Goal: Task Accomplishment & Management: Complete application form

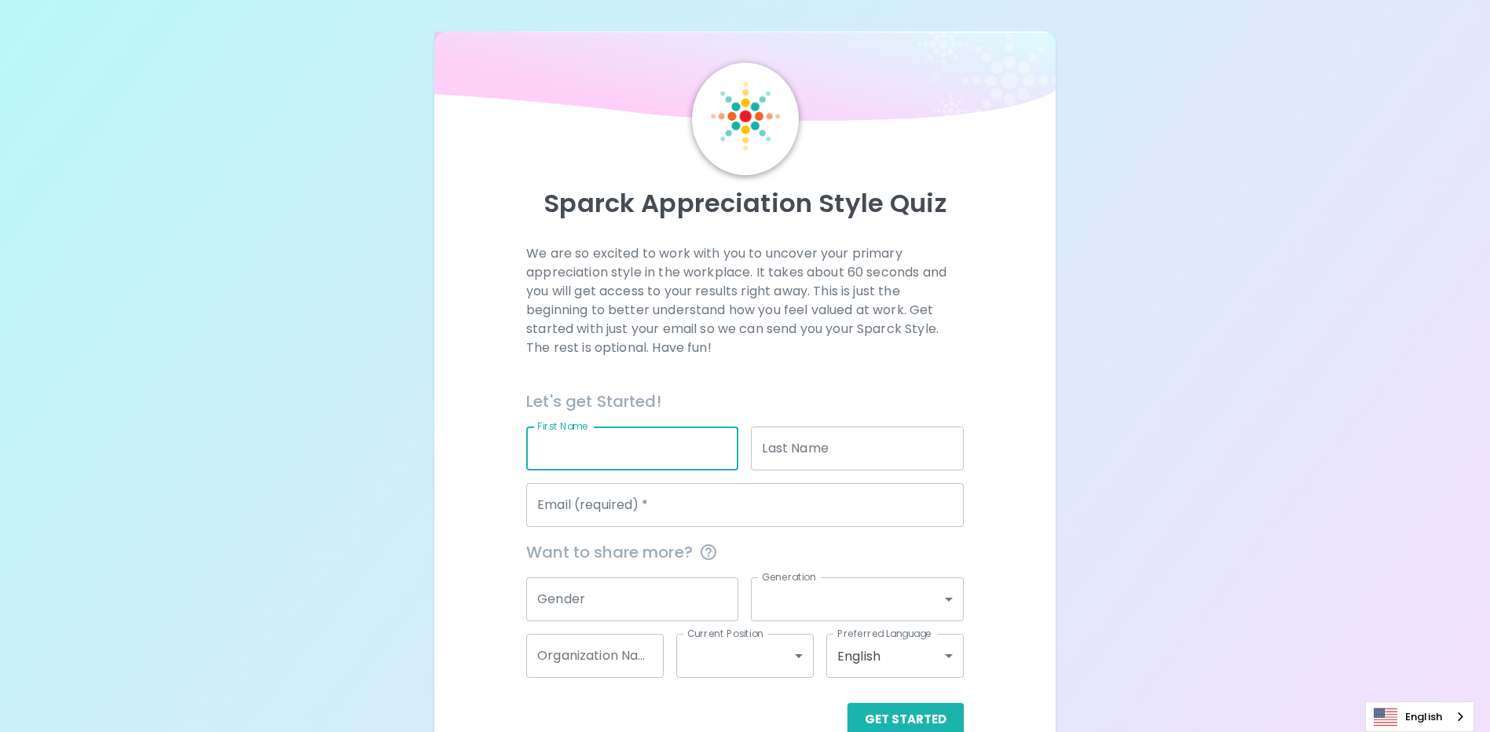
click at [656, 445] on input "First Name" at bounding box center [632, 449] width 212 height 44
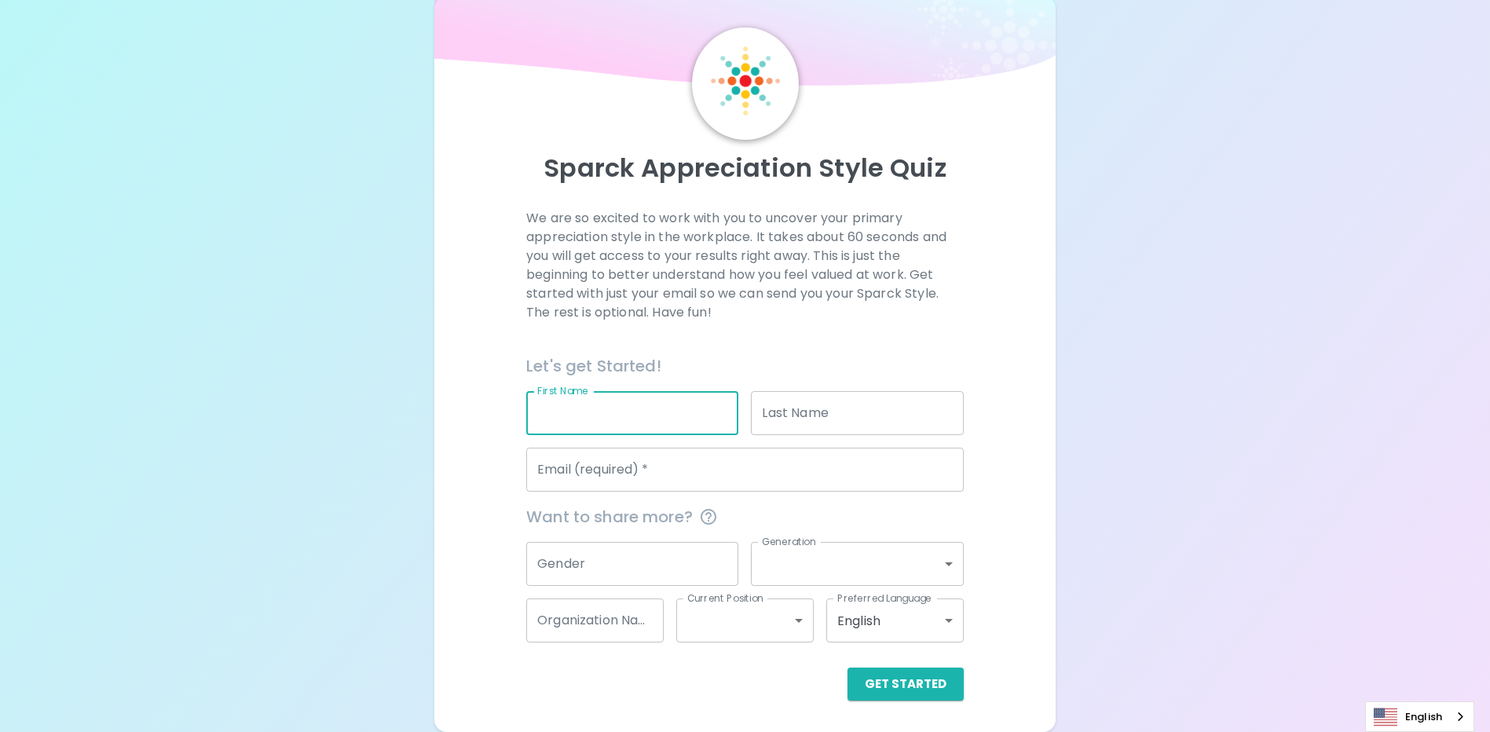
click at [1006, 502] on div "We are so excited to work with you to uncover your primary appreciation style i…" at bounding box center [744, 455] width 583 height 492
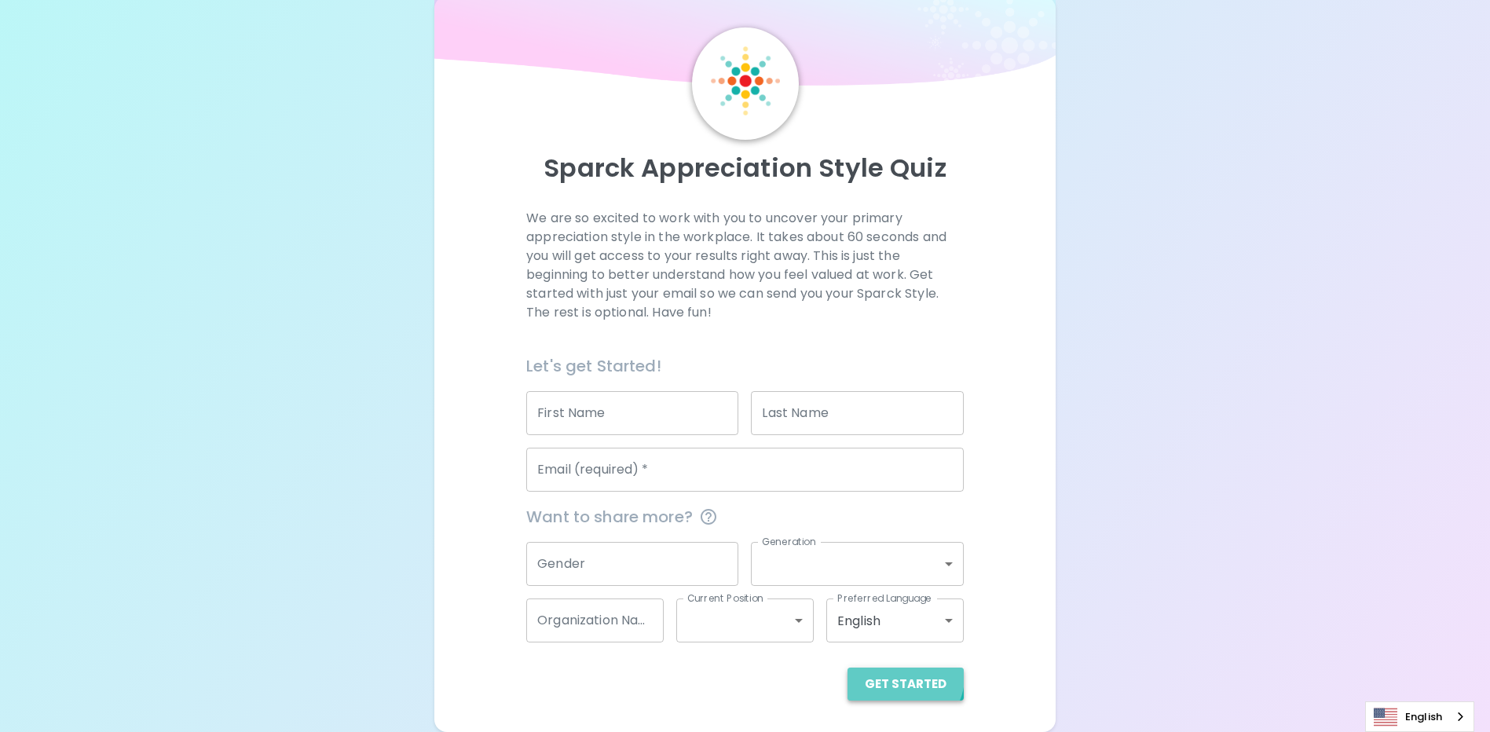
click at [907, 677] on button "Get Started" at bounding box center [906, 684] width 116 height 33
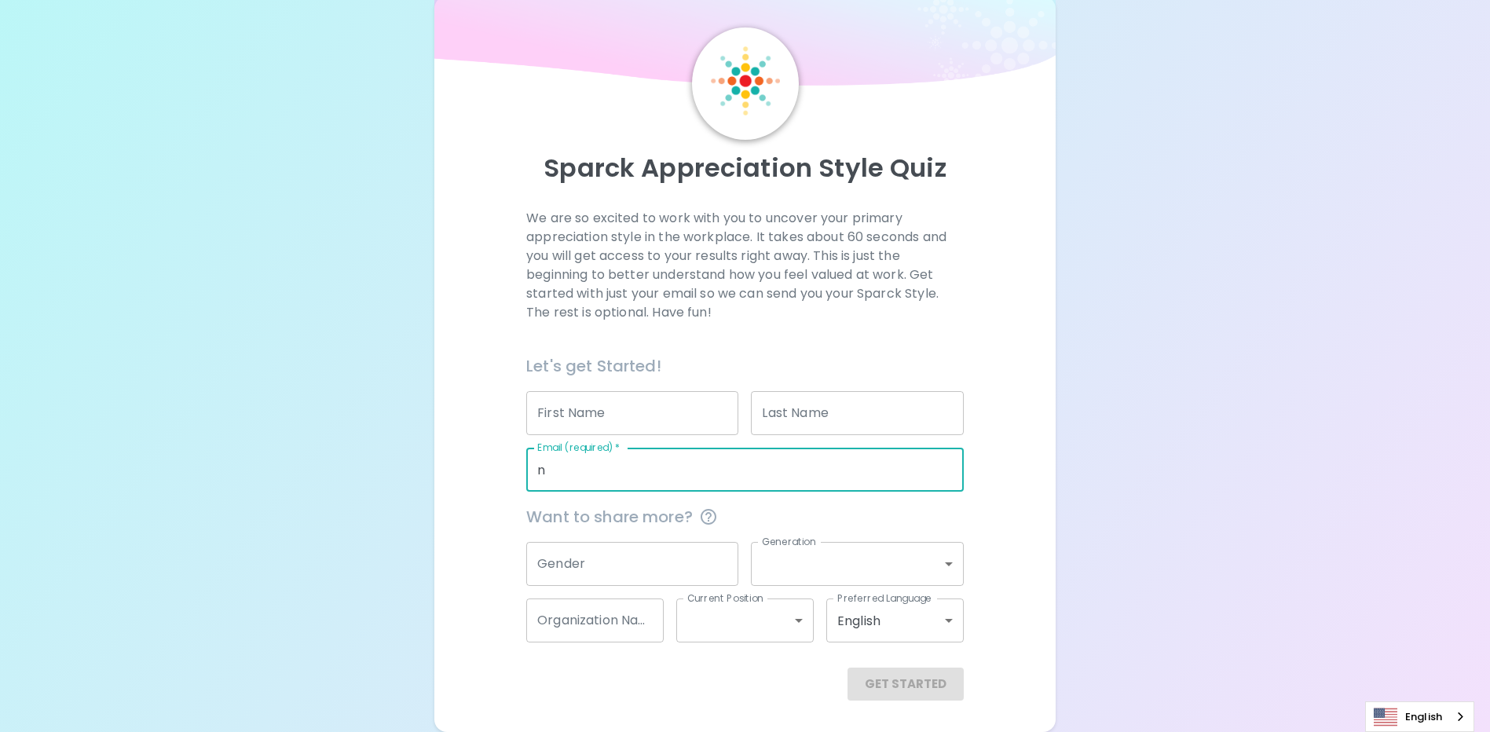
type input "[EMAIL_ADDRESS][DOMAIN_NAME]"
type input "[PERSON_NAME]"
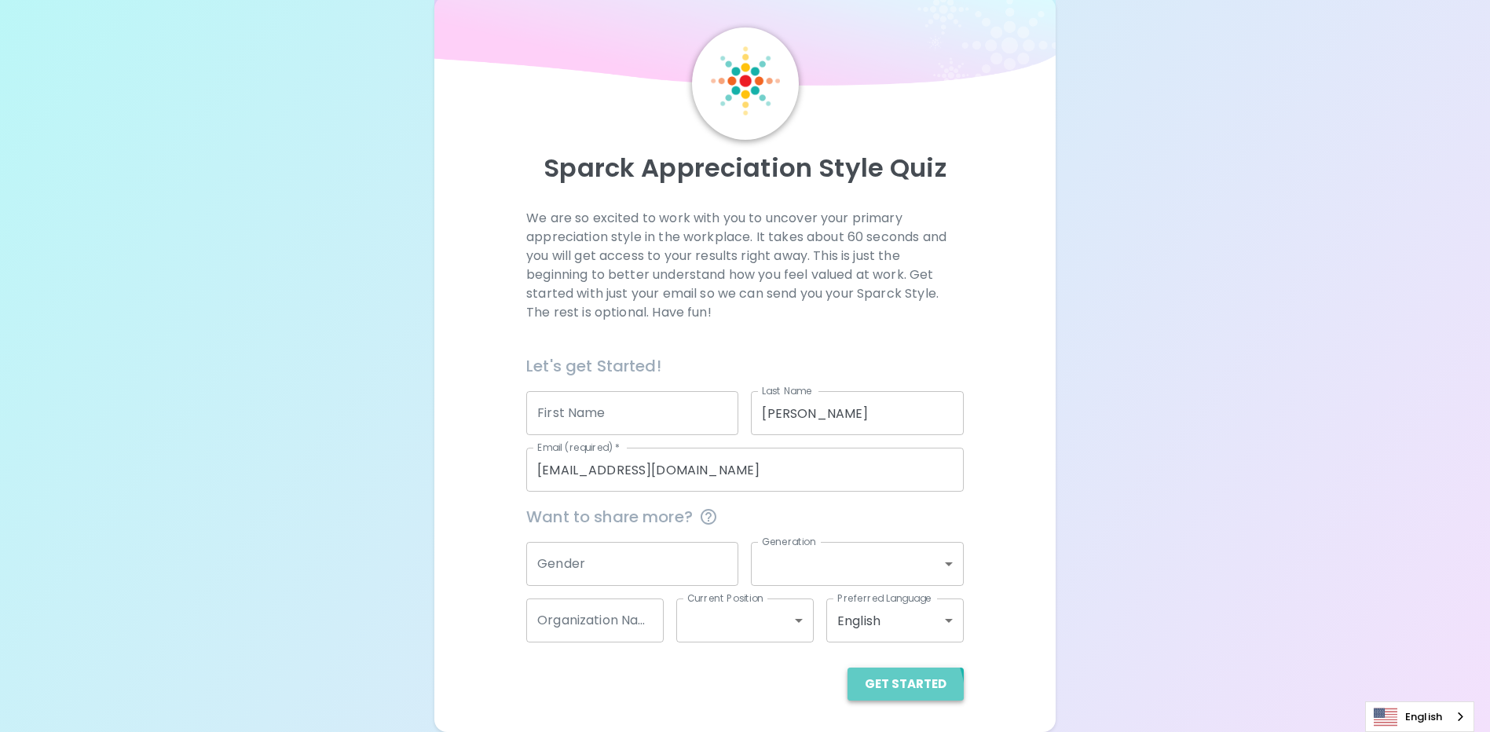
click at [889, 695] on button "Get Started" at bounding box center [906, 684] width 116 height 33
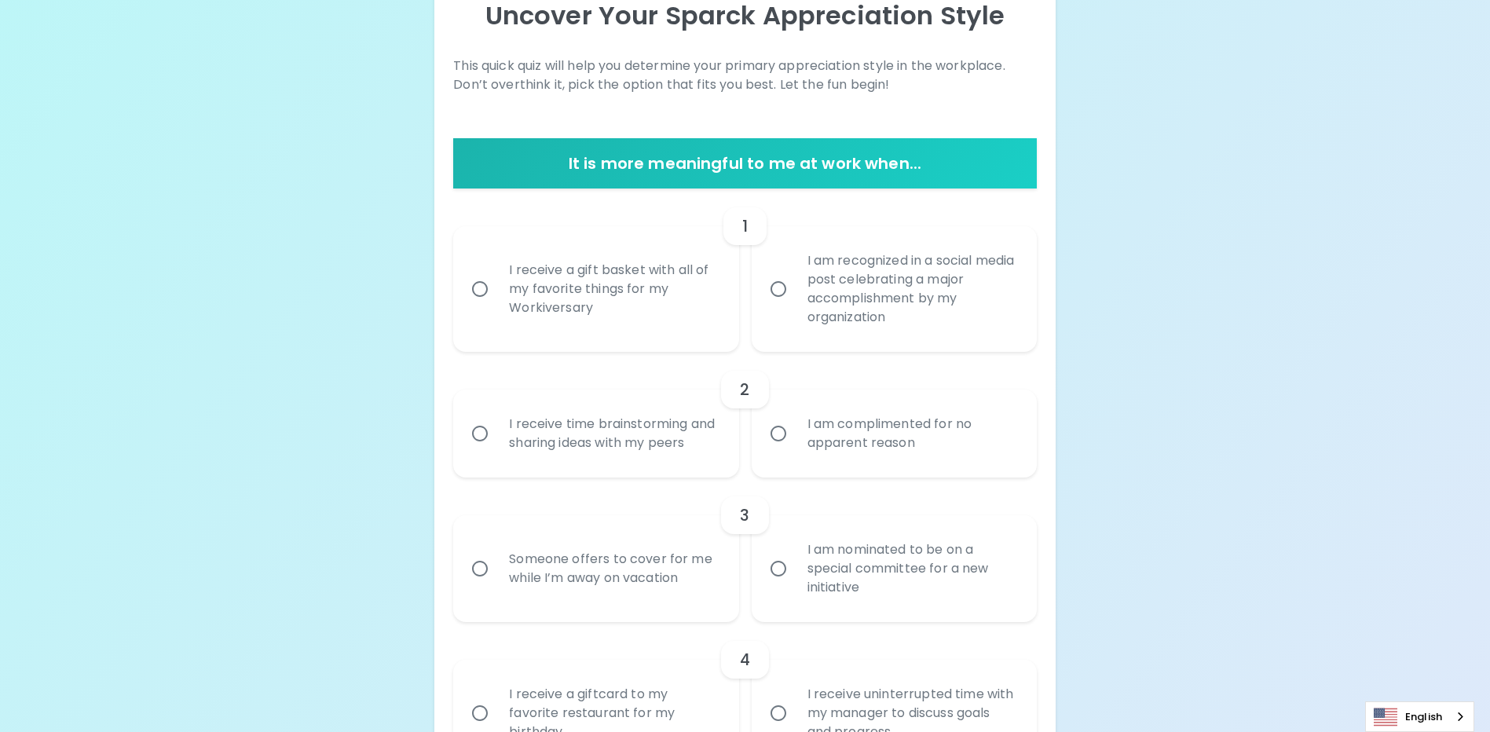
scroll to position [189, 0]
click at [776, 283] on input "I am recognized in a social media post celebrating a major accomplishment by my…" at bounding box center [778, 288] width 33 height 33
radio input "true"
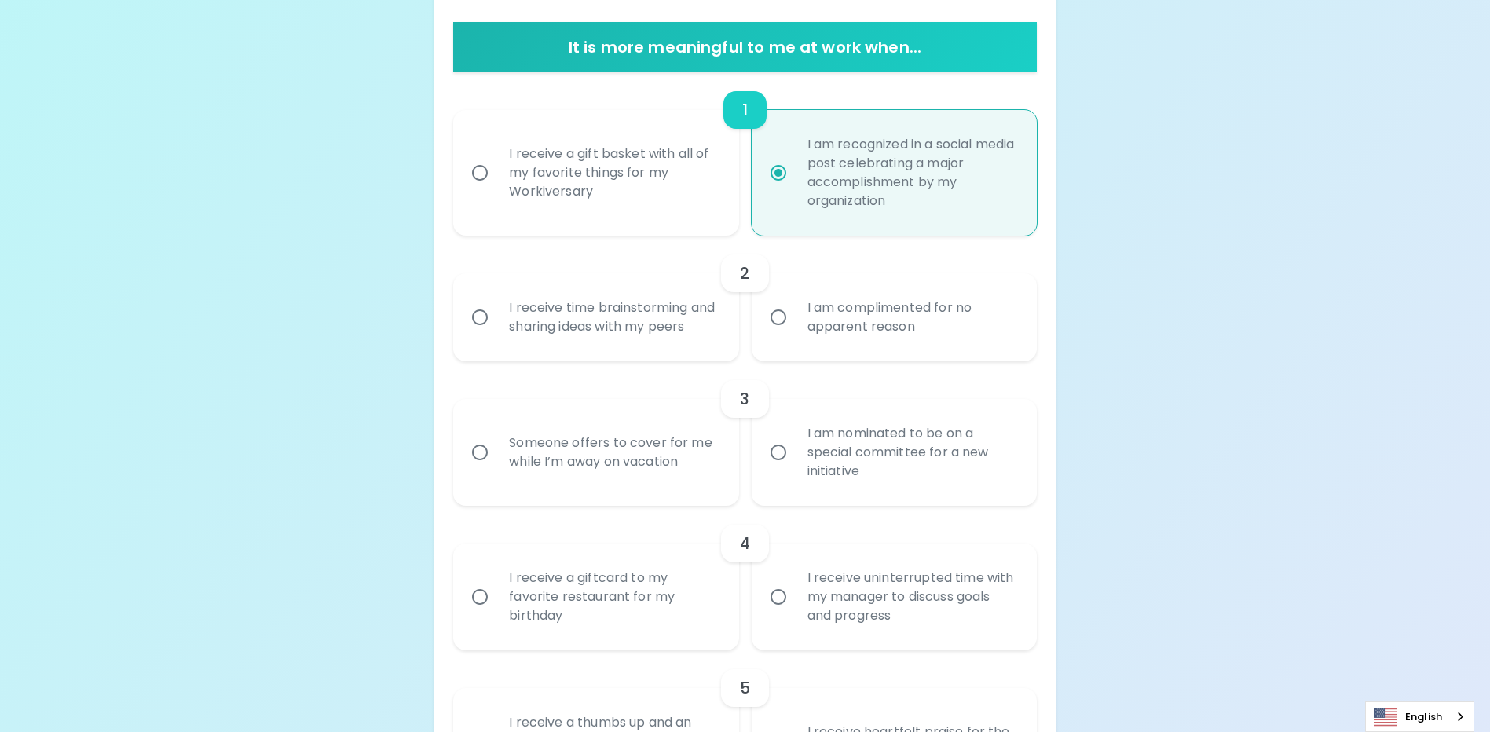
scroll to position [343, 0]
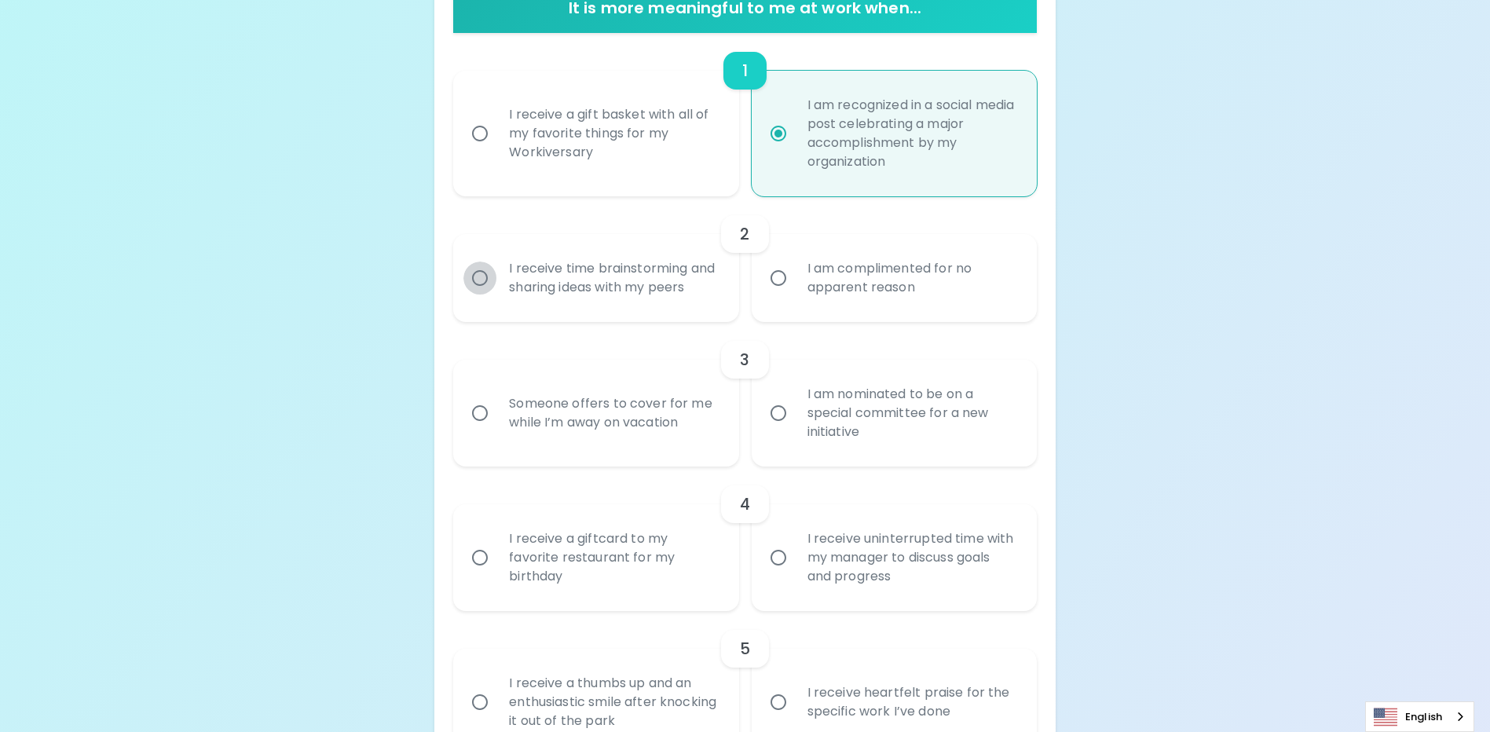
click at [478, 288] on input "I receive time brainstorming and sharing ideas with my peers" at bounding box center [480, 278] width 33 height 33
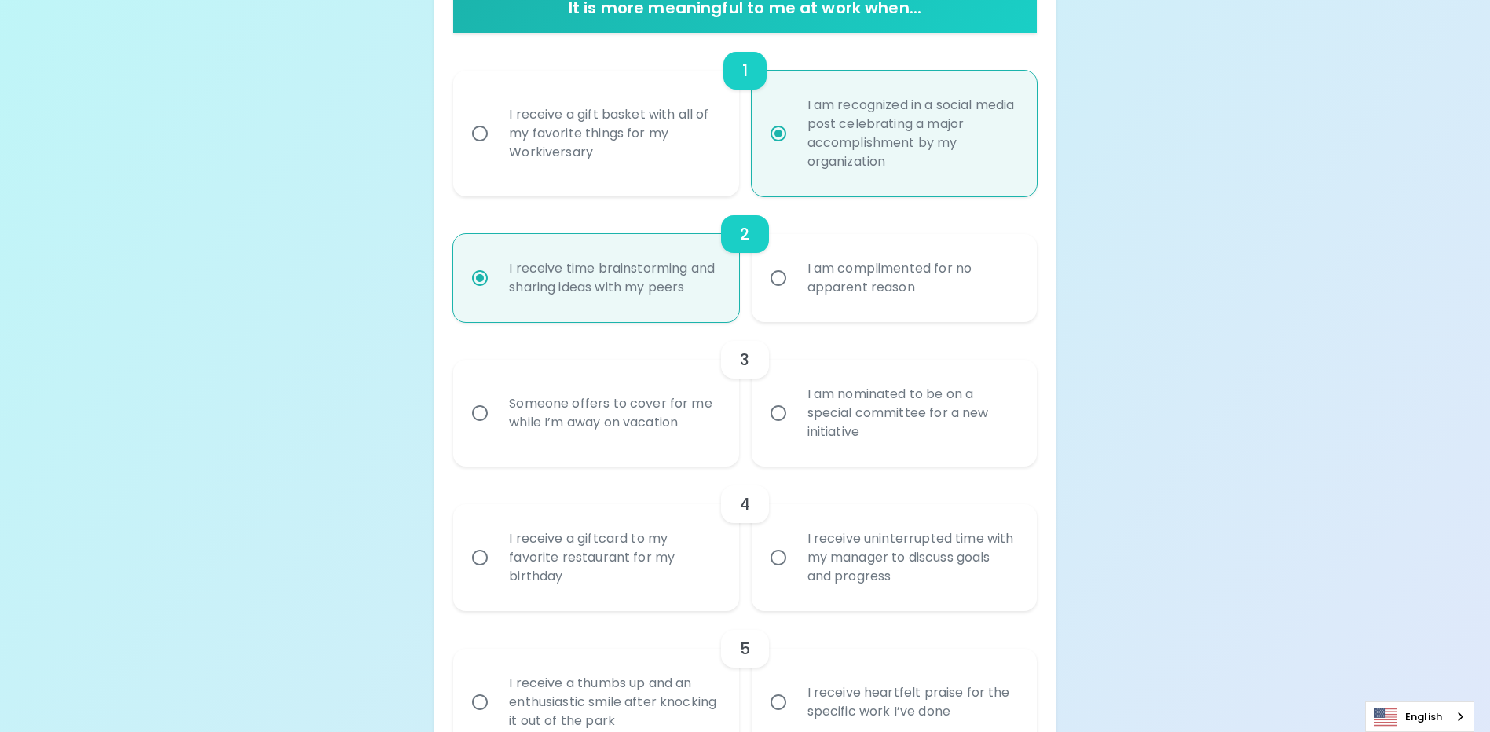
scroll to position [469, 0]
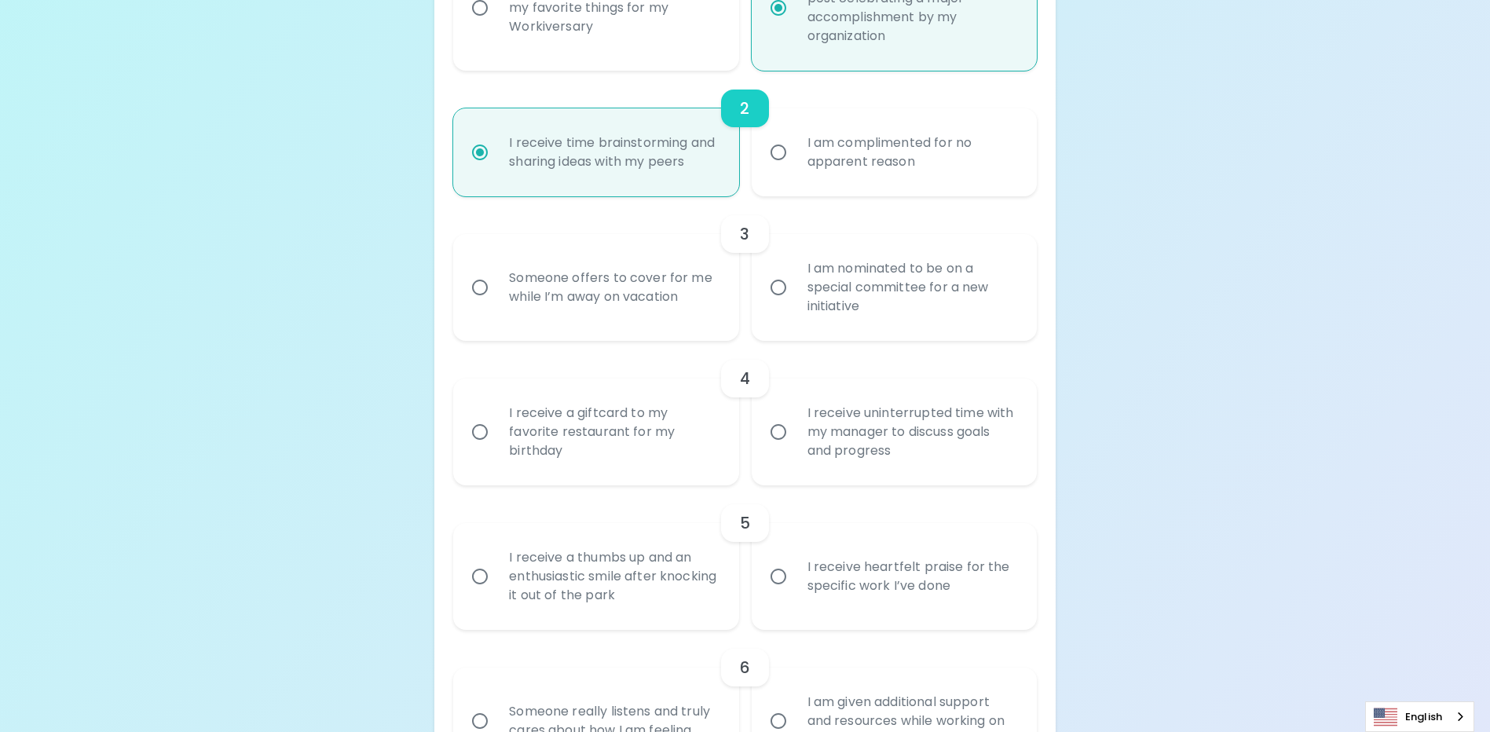
radio input "true"
click at [481, 304] on input "Someone offers to cover for me while I’m away on vacation" at bounding box center [480, 287] width 33 height 33
radio input "false"
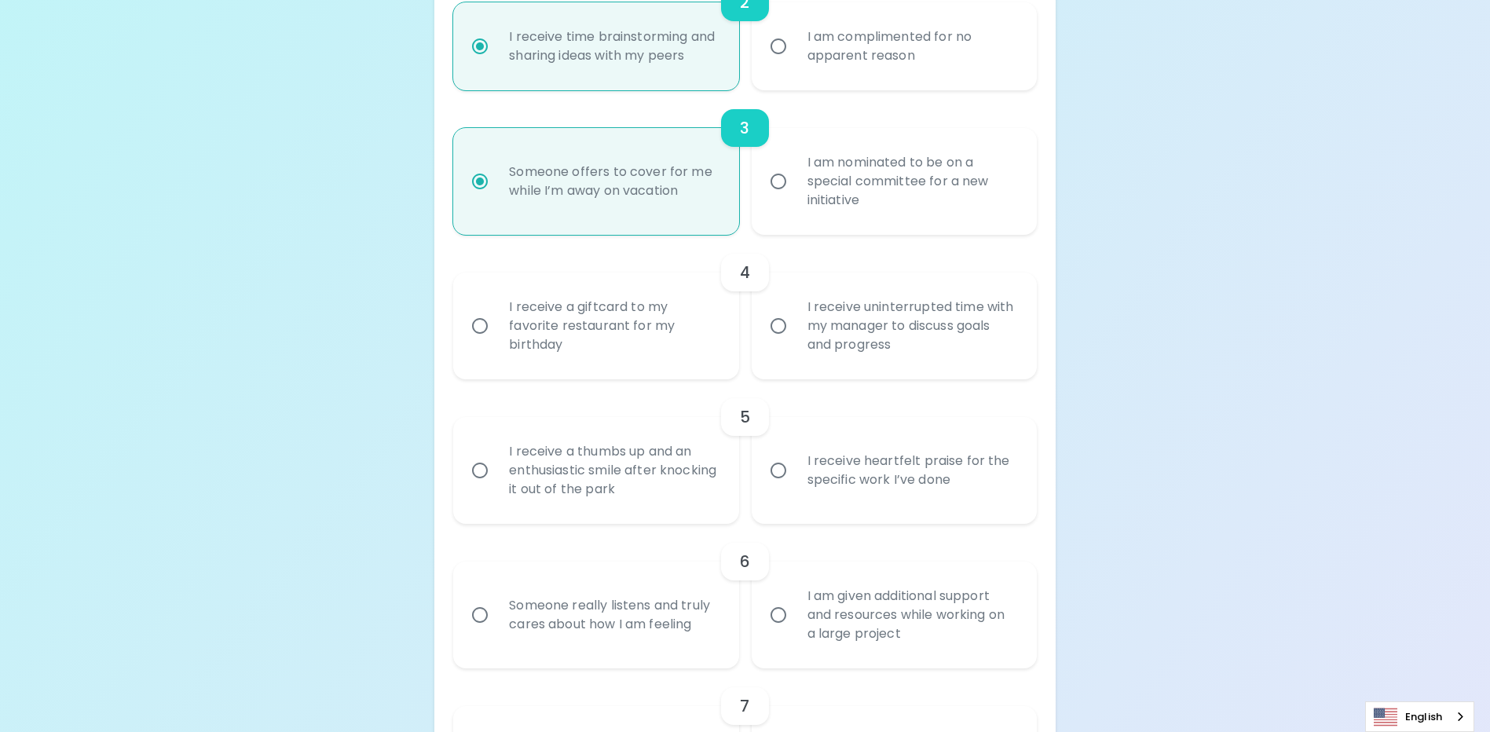
scroll to position [577, 0]
radio input "true"
click at [482, 338] on input "I receive a giftcard to my favorite restaurant for my birthday" at bounding box center [480, 323] width 33 height 33
radio input "false"
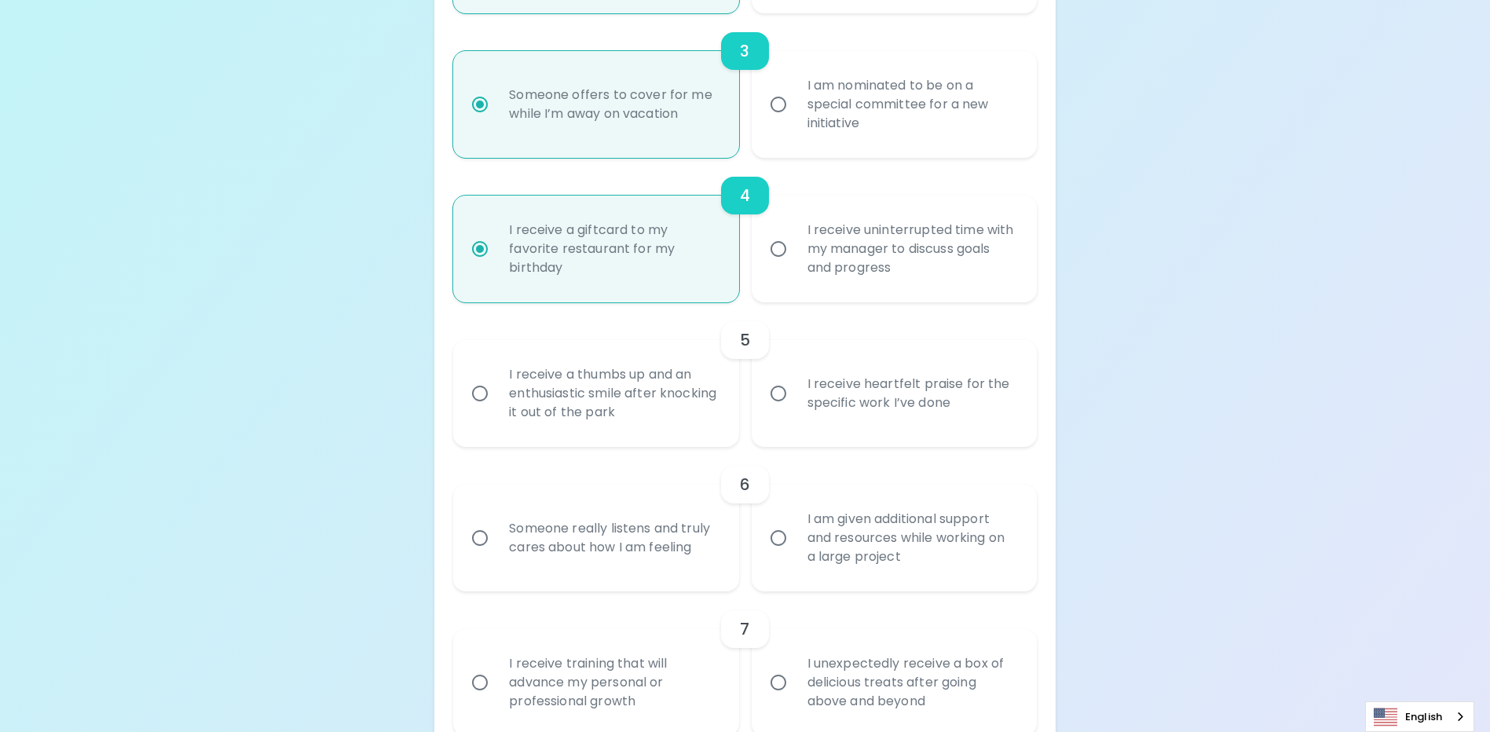
scroll to position [703, 0]
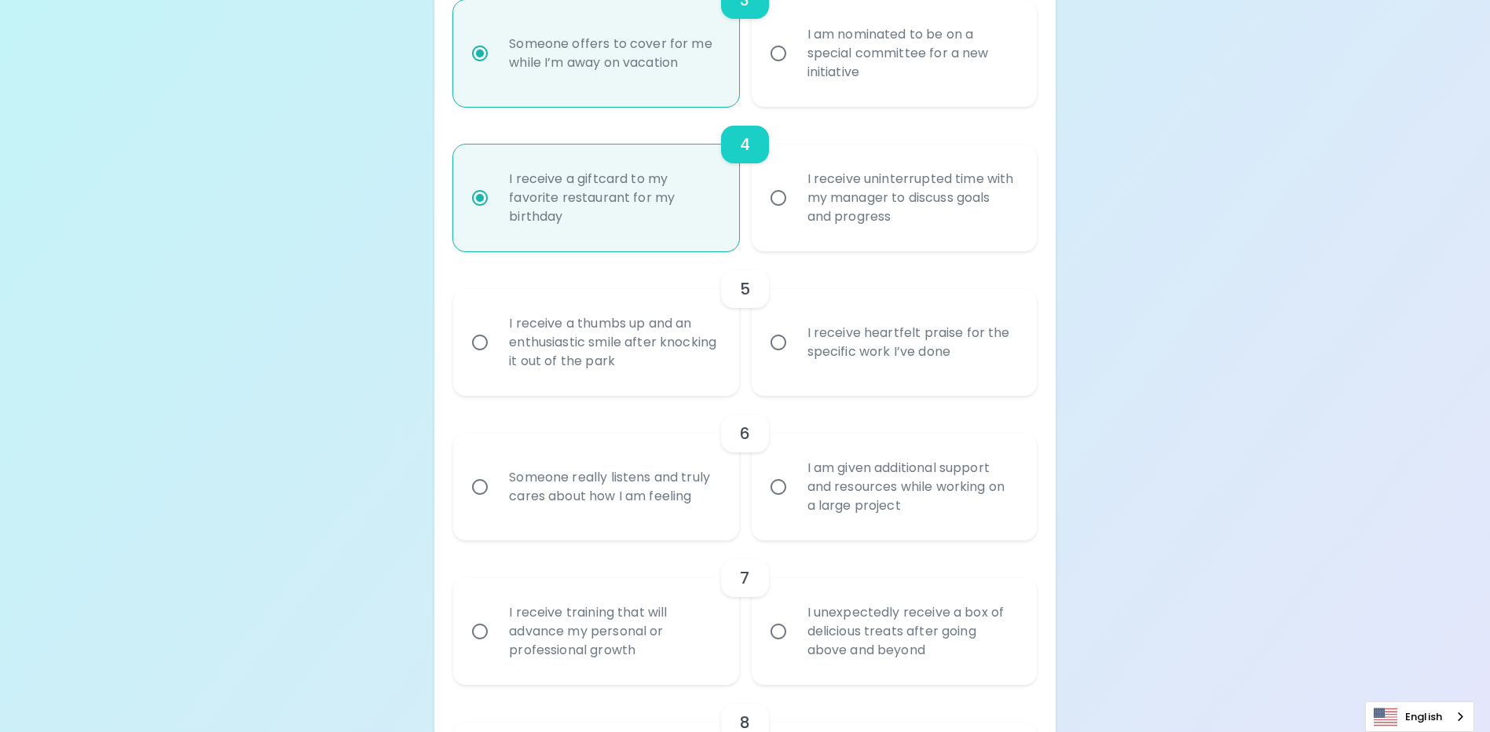
radio input "true"
click at [779, 358] on input "I receive heartfelt praise for the specific work I’ve done" at bounding box center [778, 342] width 33 height 33
radio input "false"
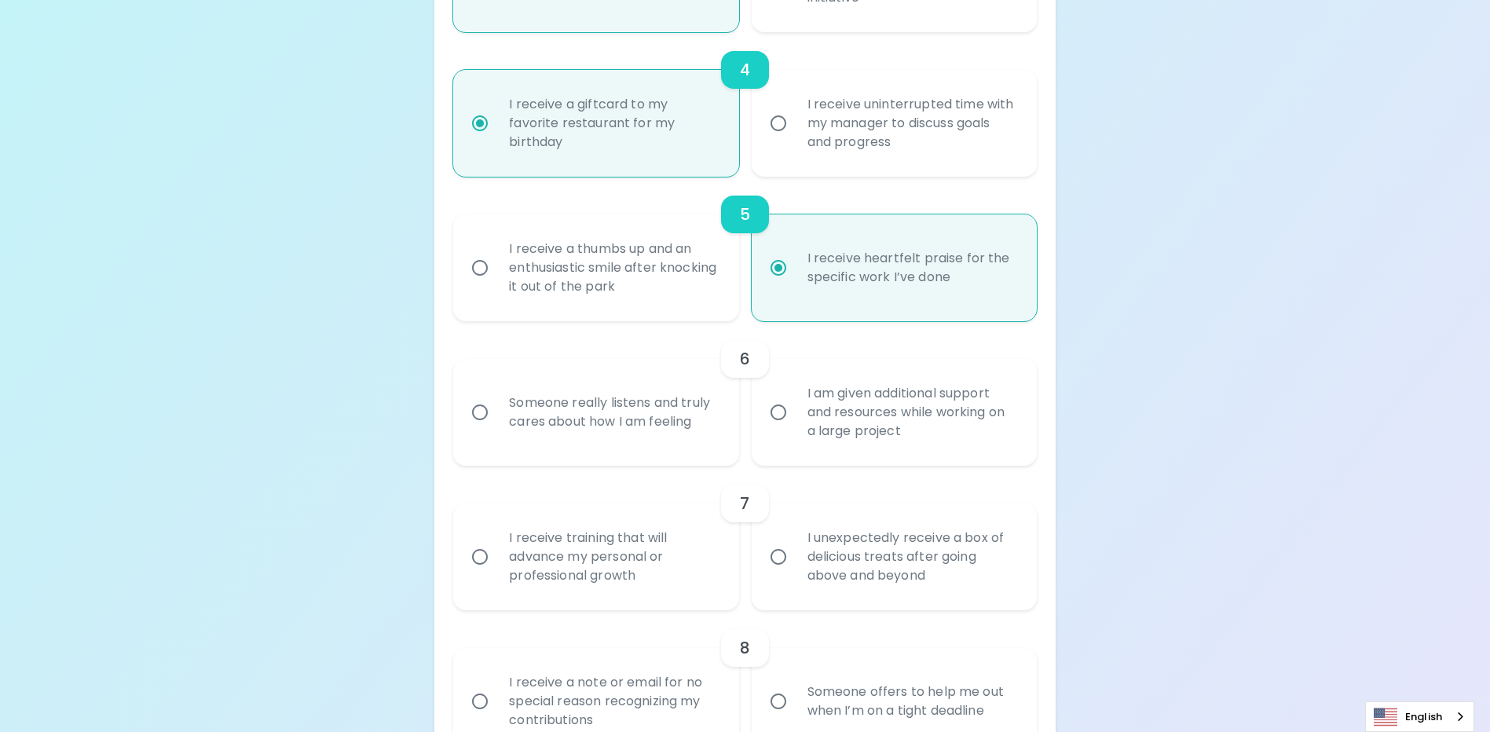
scroll to position [829, 0]
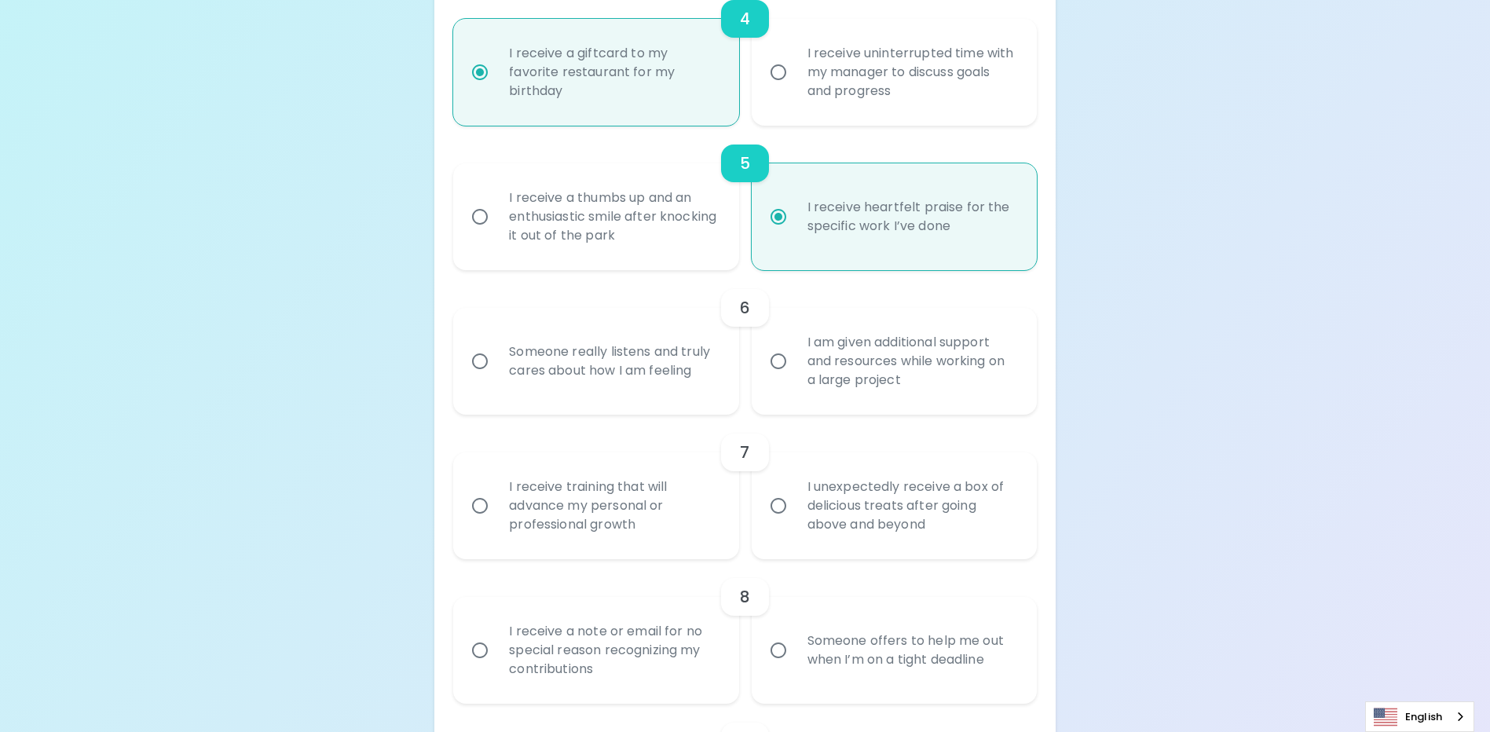
radio input "true"
click at [777, 378] on input "I am given additional support and resources while working on a large project" at bounding box center [778, 361] width 33 height 33
radio input "false"
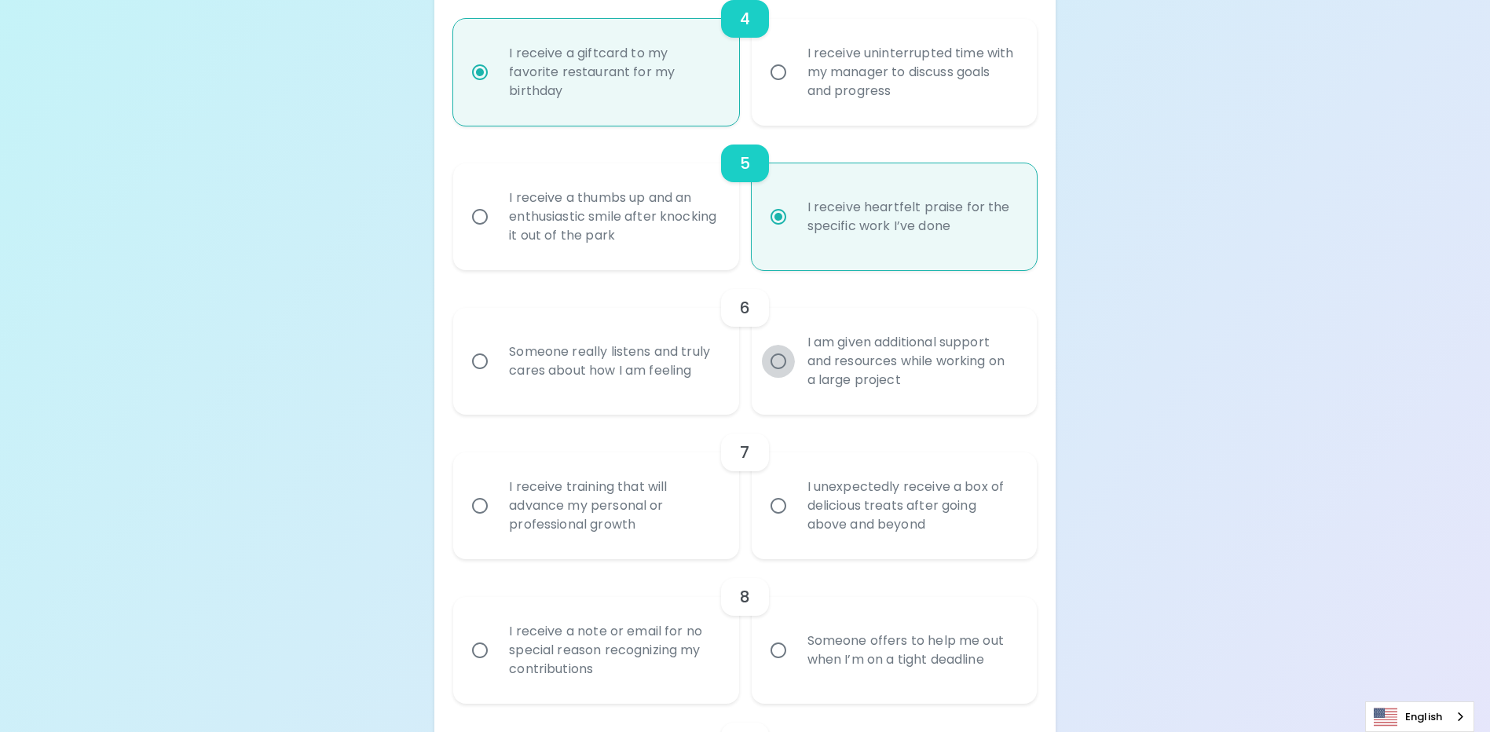
radio input "false"
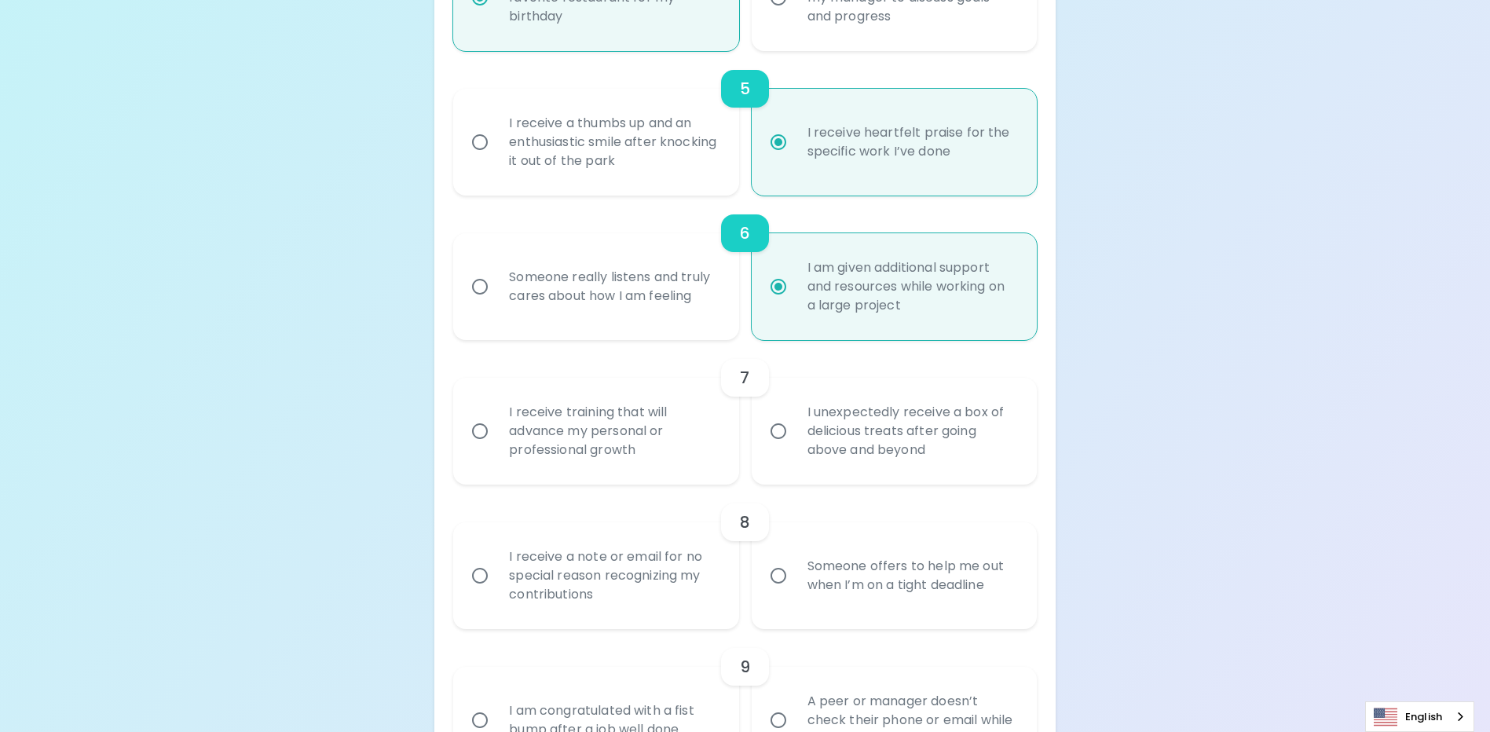
scroll to position [955, 0]
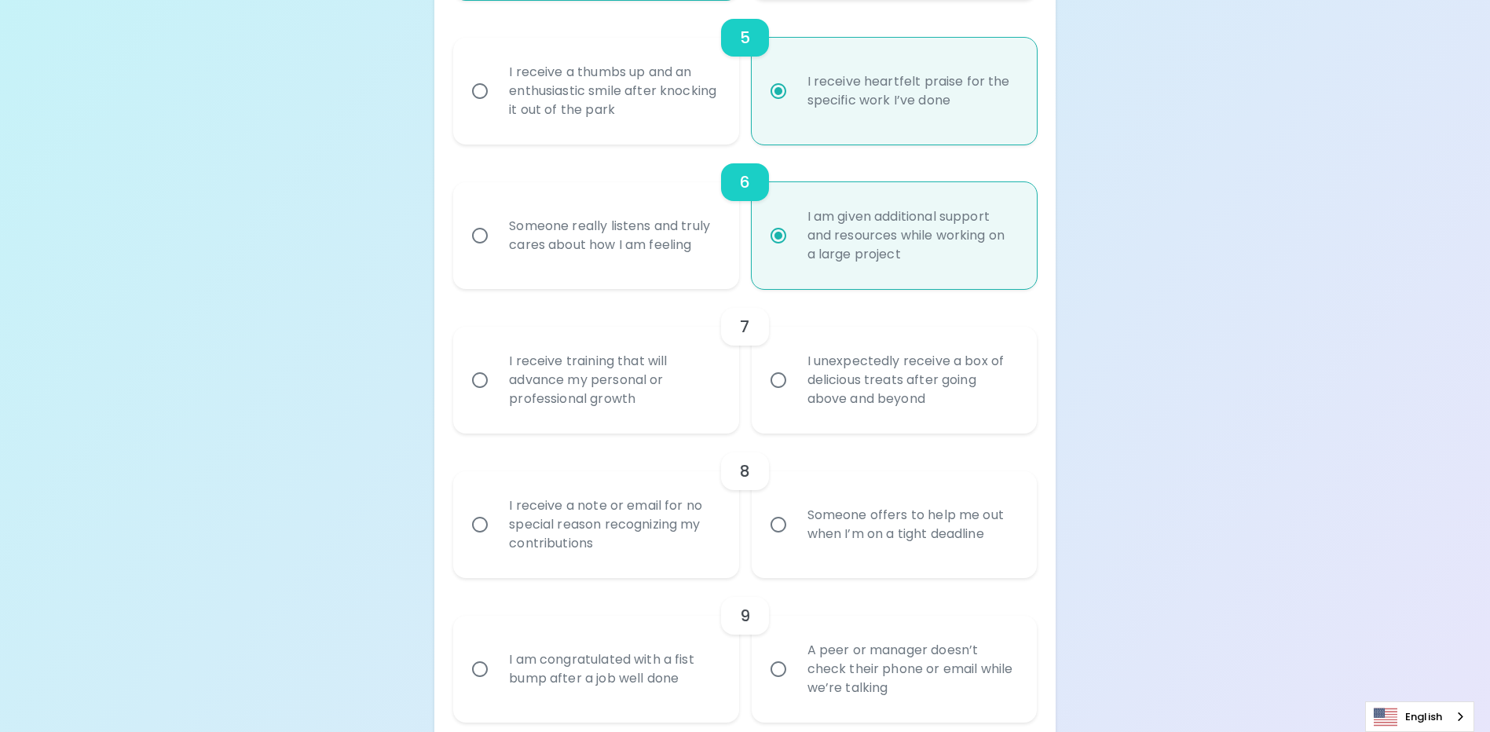
radio input "true"
click at [367, 376] on div "Uncover Your Sparck Appreciation Style This quick quiz will help you determine …" at bounding box center [745, 365] width 1490 height 2641
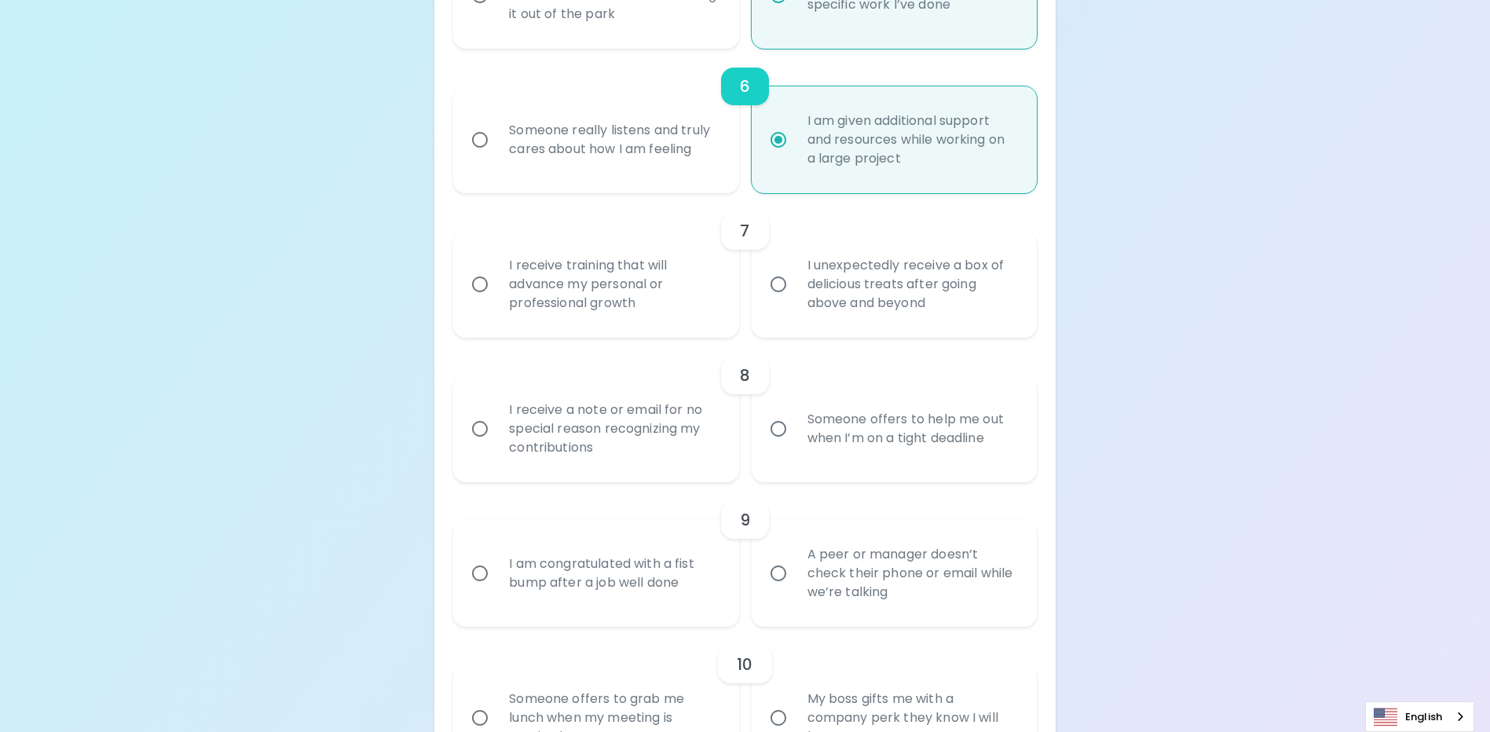
scroll to position [1104, 0]
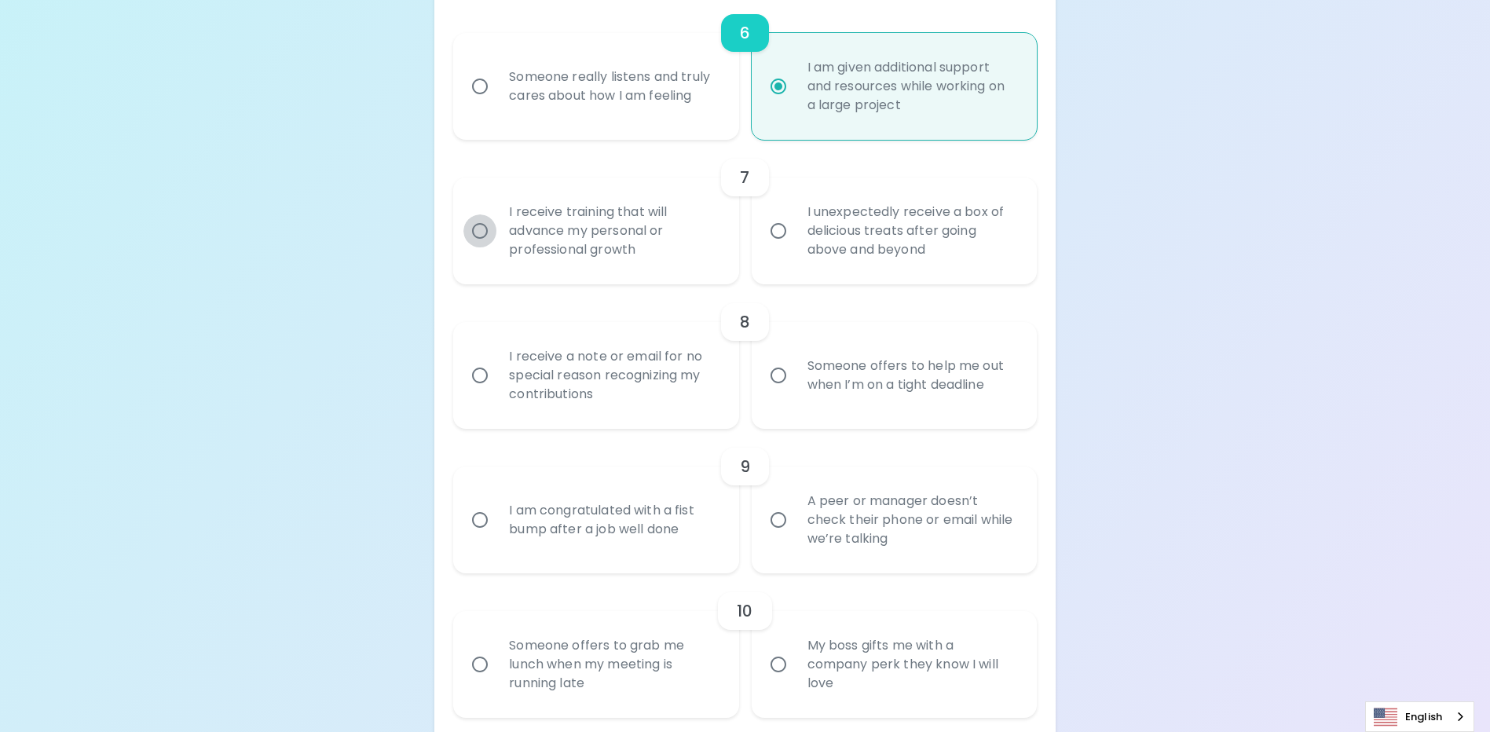
click at [482, 247] on input "I receive training that will advance my personal or professional growth" at bounding box center [480, 230] width 33 height 33
radio input "false"
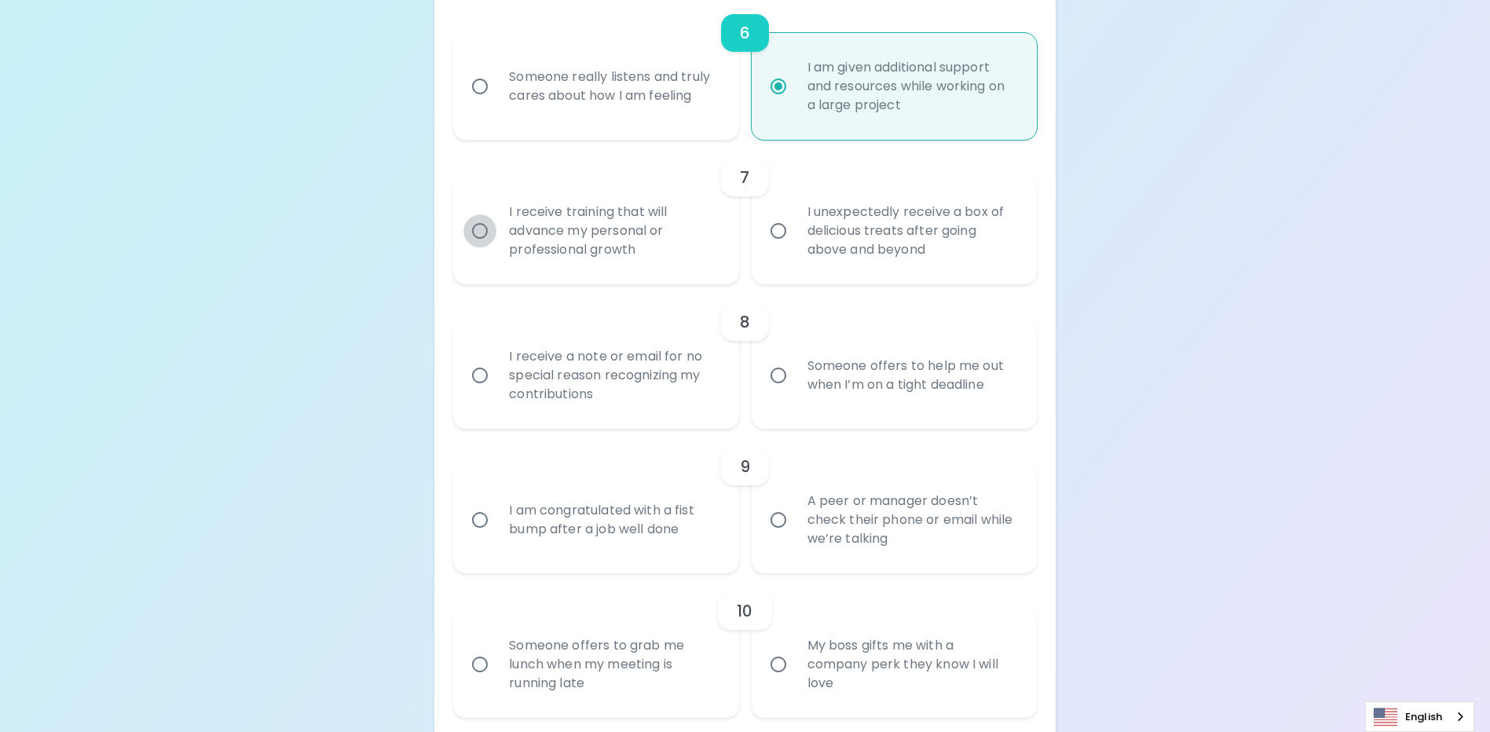
radio input "false"
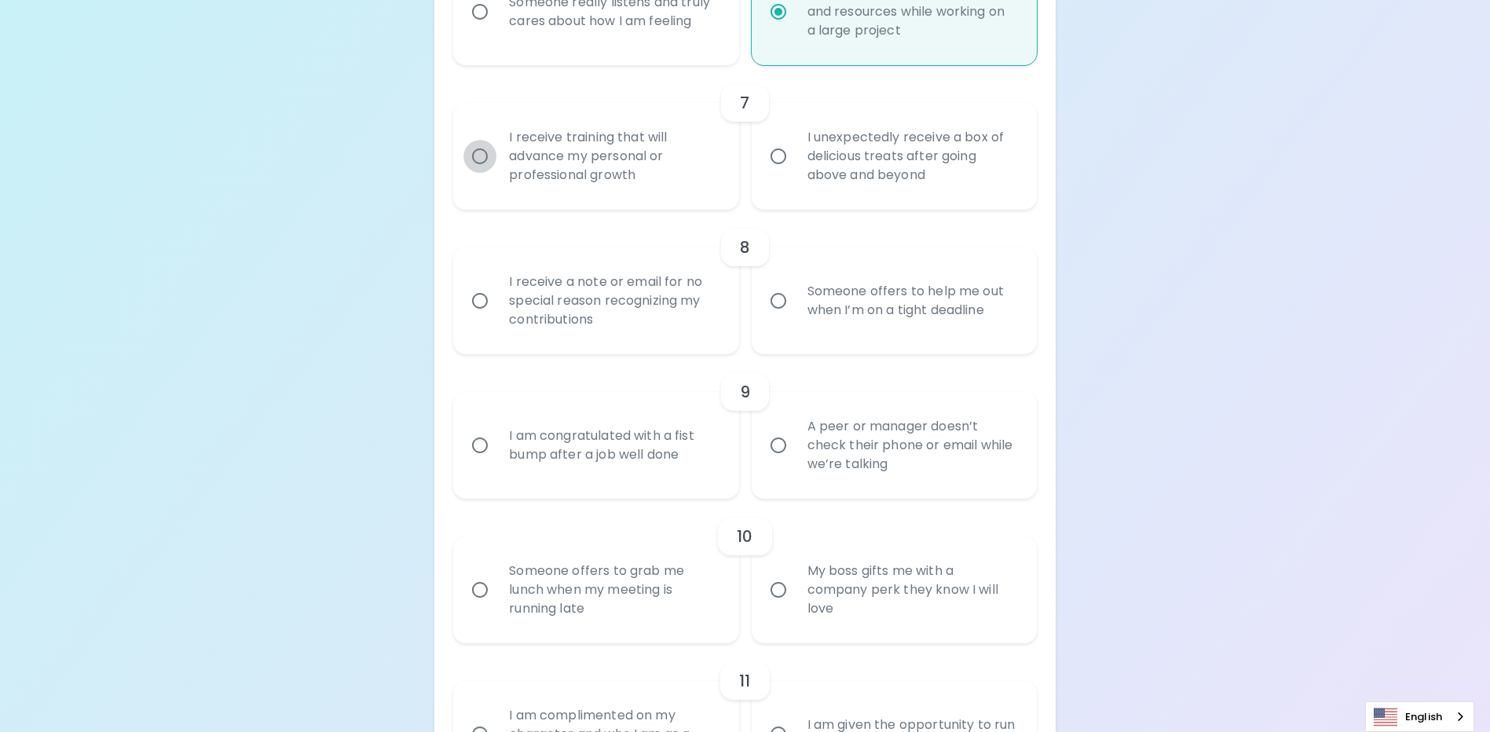
scroll to position [1230, 0]
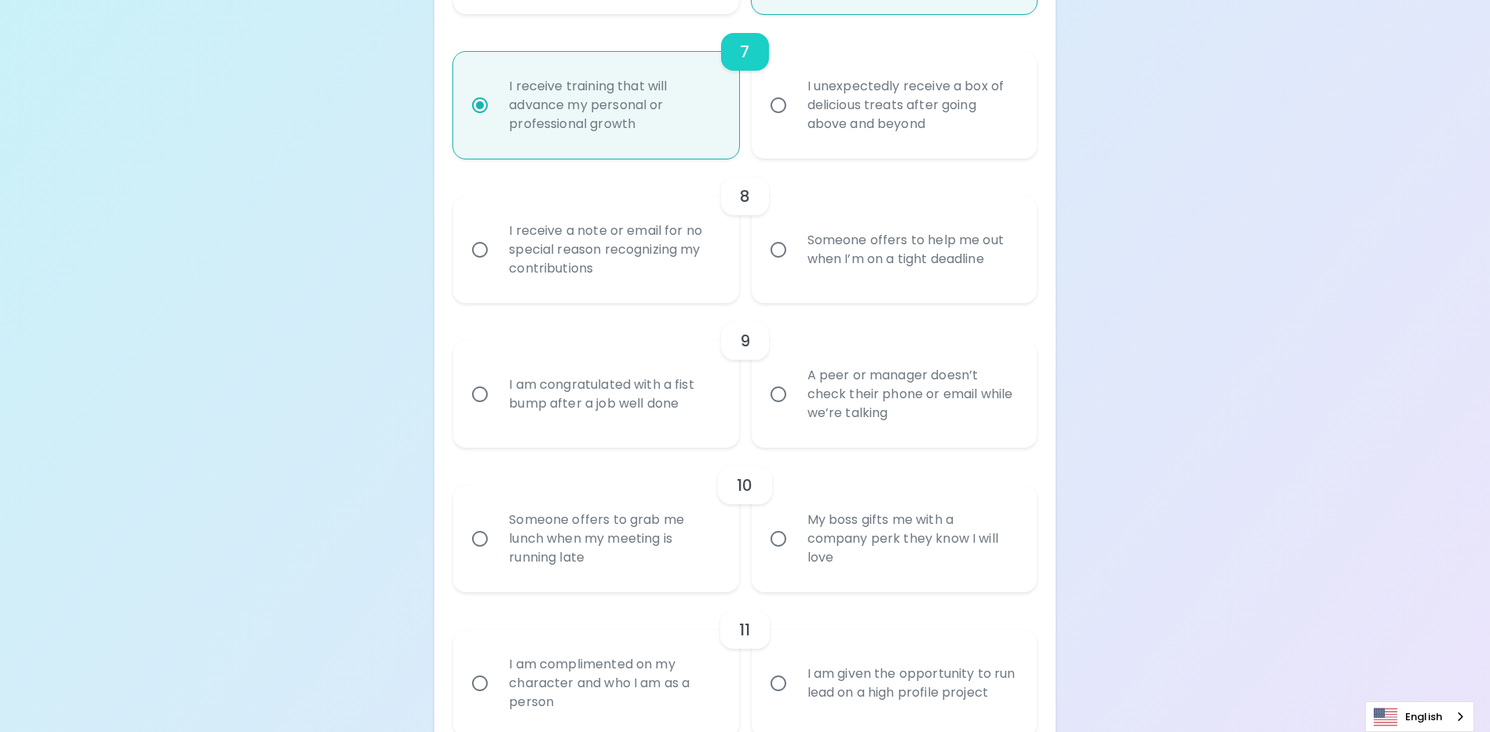
radio input "true"
click at [483, 266] on input "I receive a note or email for no special reason recognizing my contributions" at bounding box center [480, 249] width 33 height 33
radio input "false"
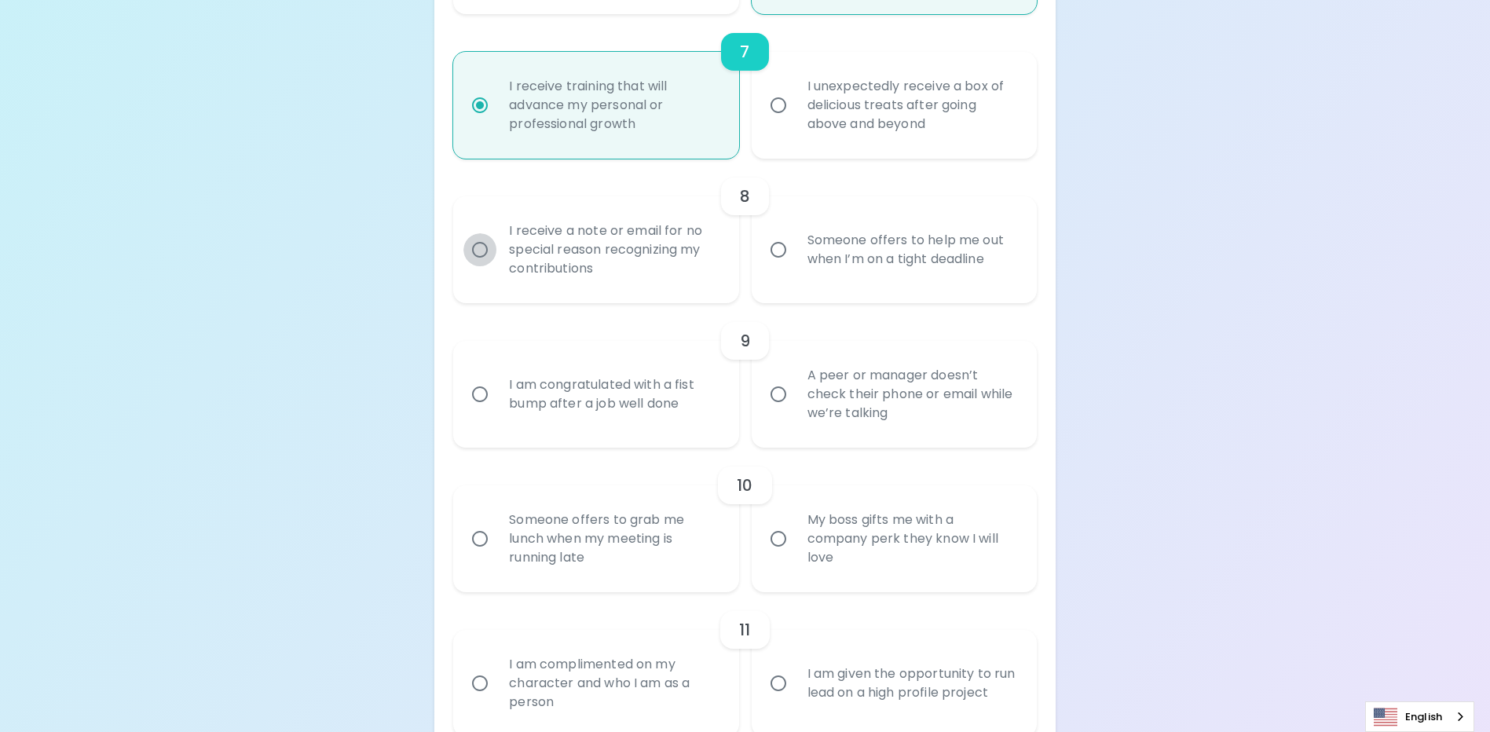
radio input "false"
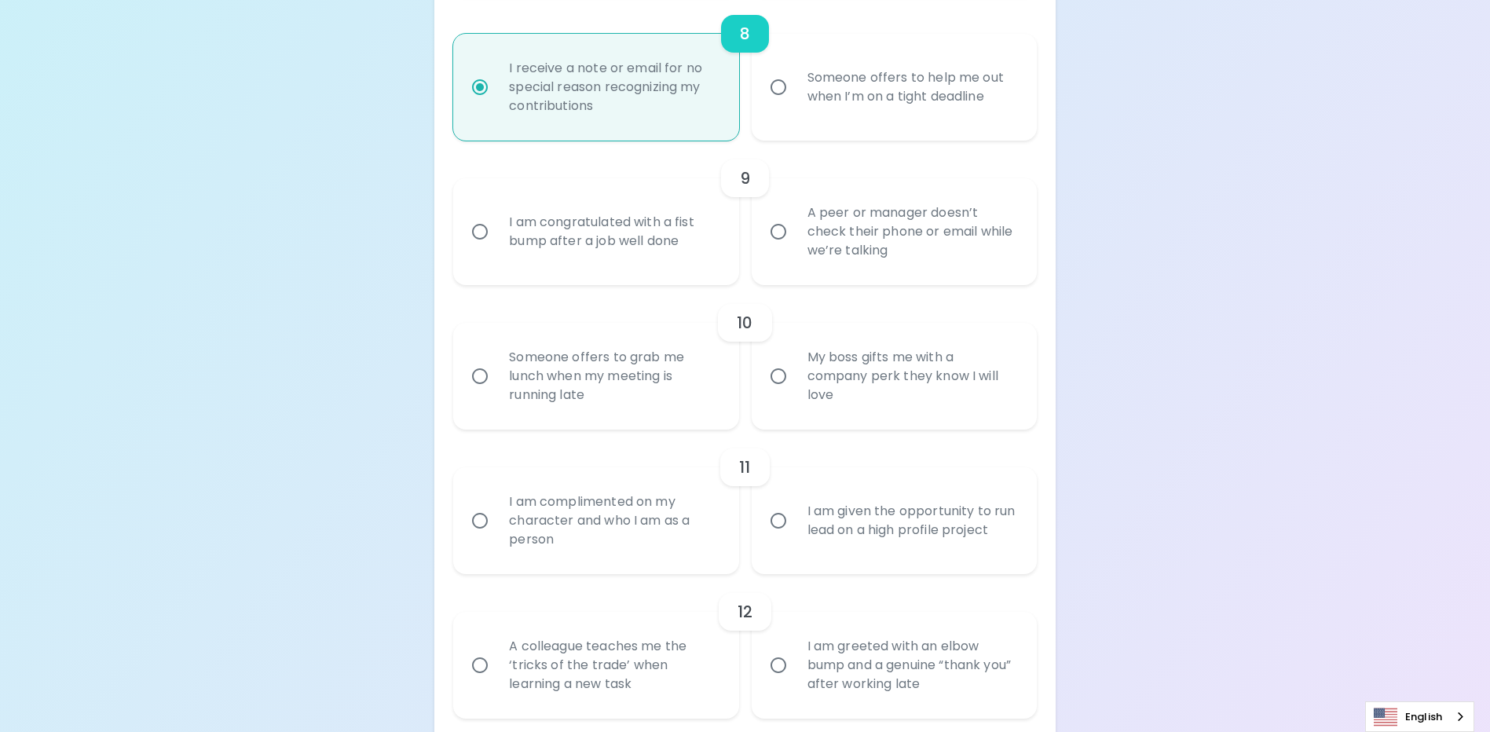
scroll to position [1394, 0]
radio input "true"
click at [779, 247] on input "A peer or manager doesn’t check their phone or email while we’re talking" at bounding box center [778, 230] width 33 height 33
radio input "false"
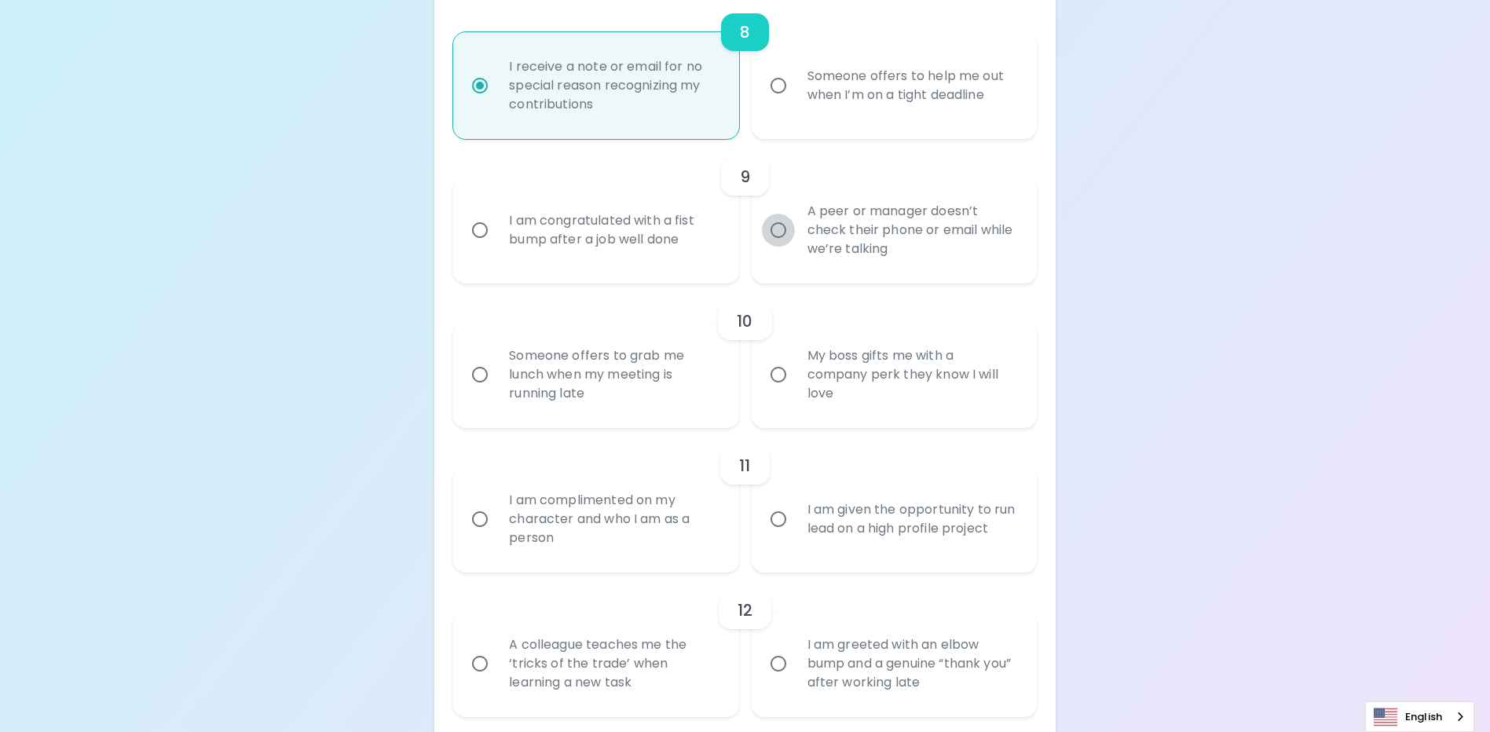
radio input "false"
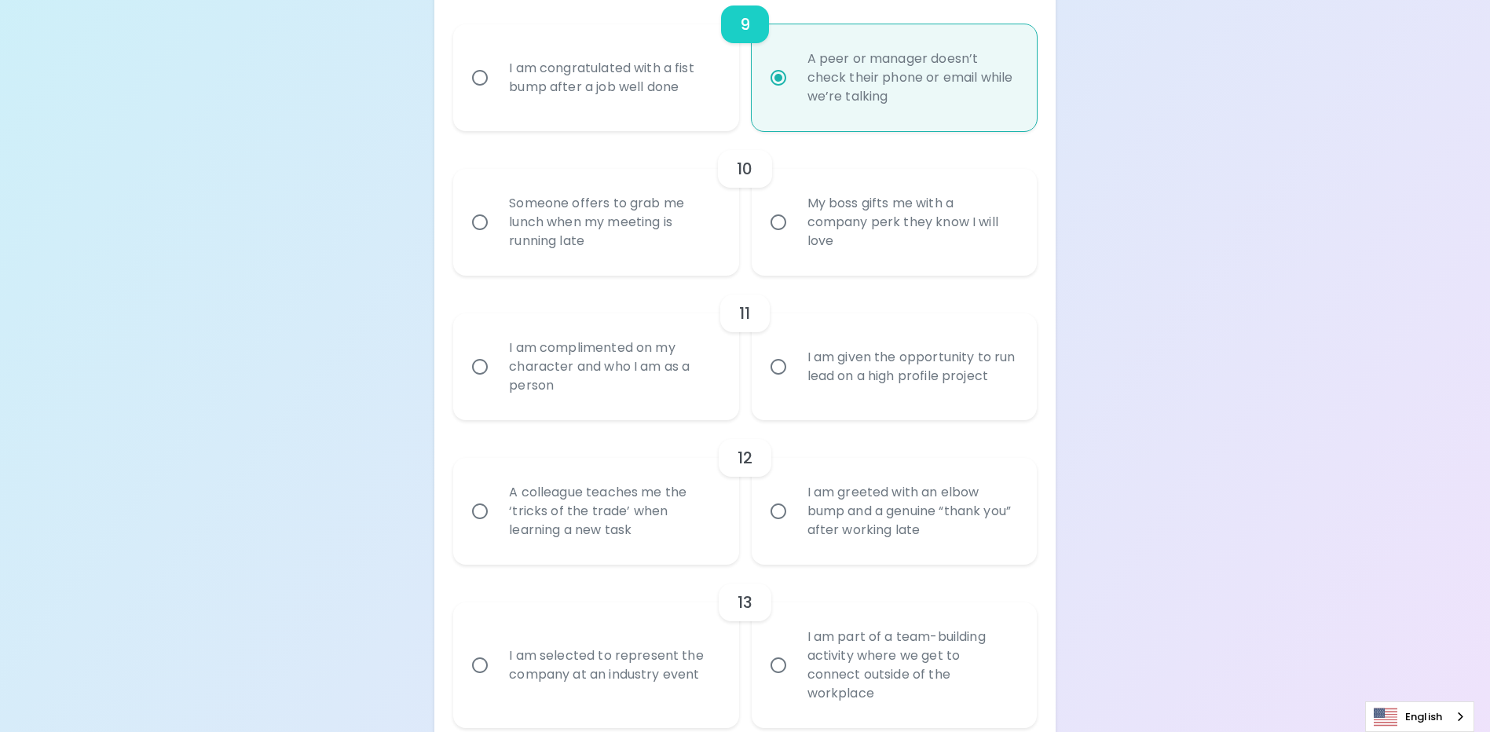
scroll to position [1545, 0]
radio input "true"
click at [779, 240] on input "My boss gifts me with a company perk they know I will love" at bounding box center [778, 223] width 33 height 33
radio input "false"
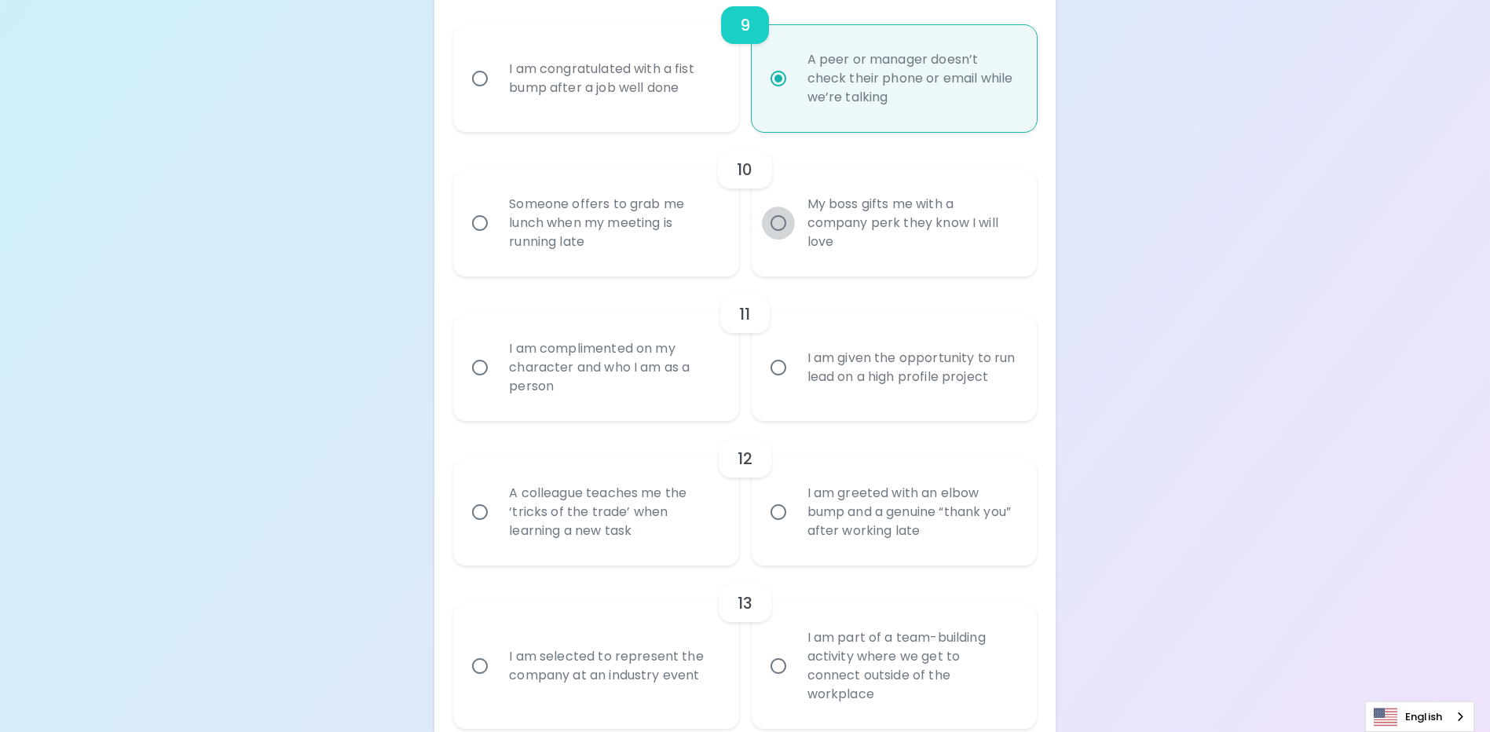
radio input "false"
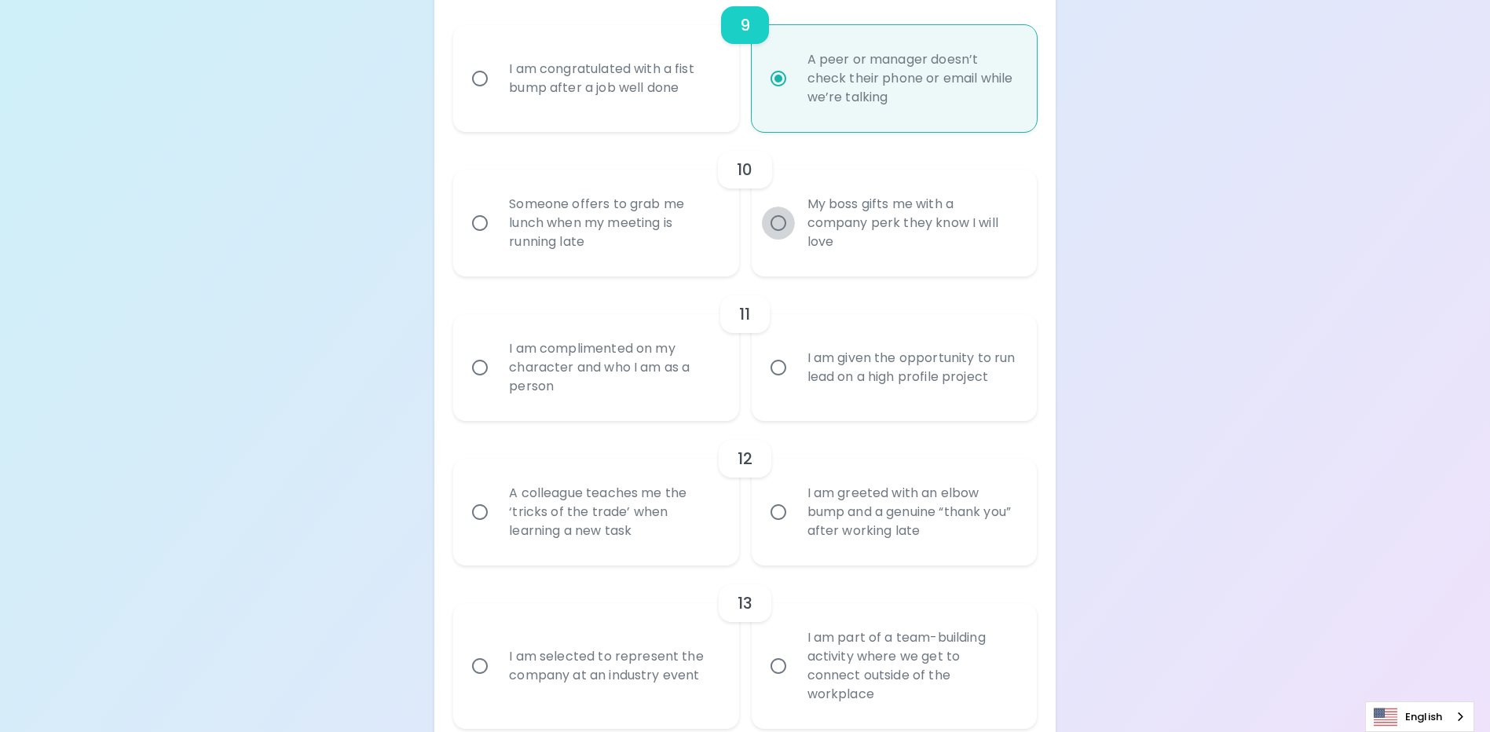
radio input "false"
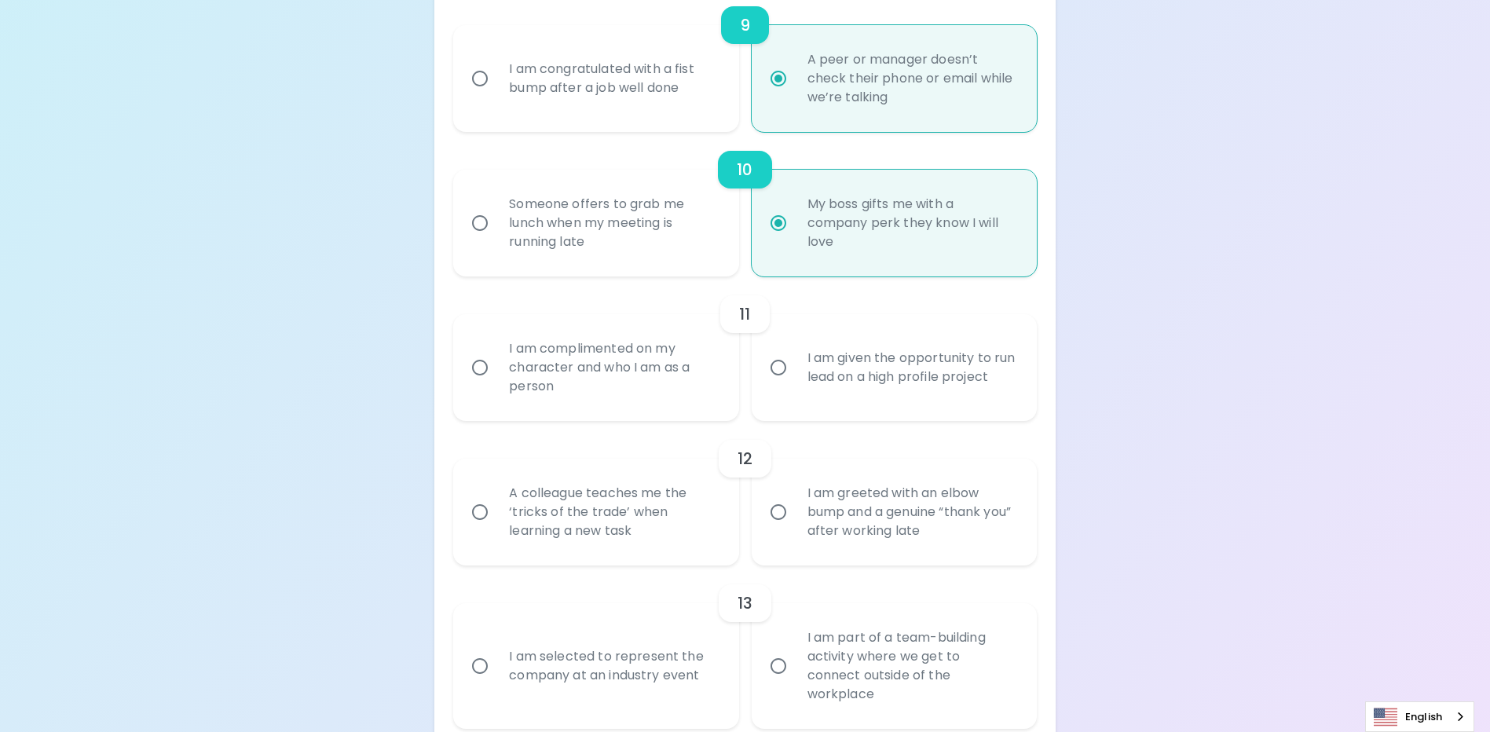
scroll to position [1671, 0]
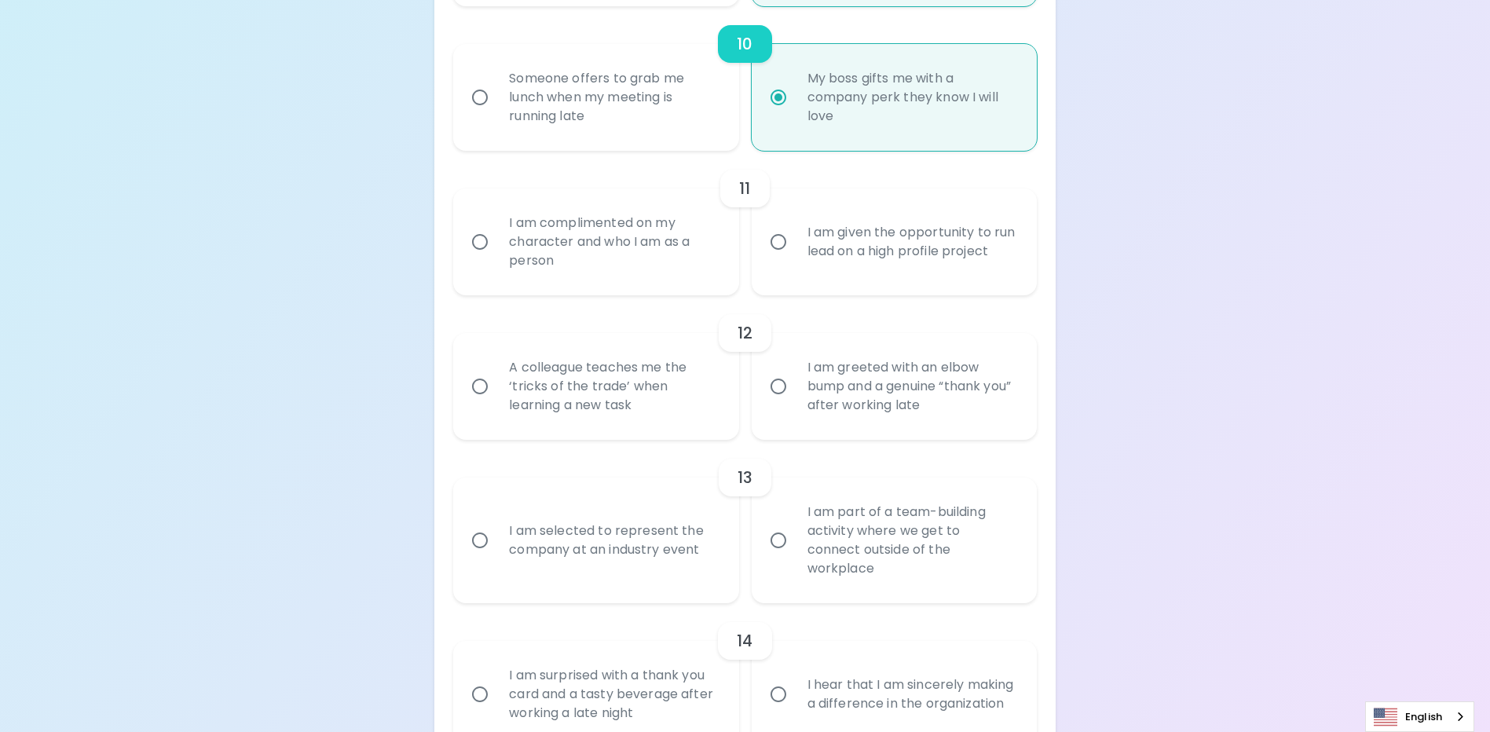
radio input "true"
click at [779, 258] on input "I am given the opportunity to run lead on a high profile project" at bounding box center [778, 241] width 33 height 33
radio input "false"
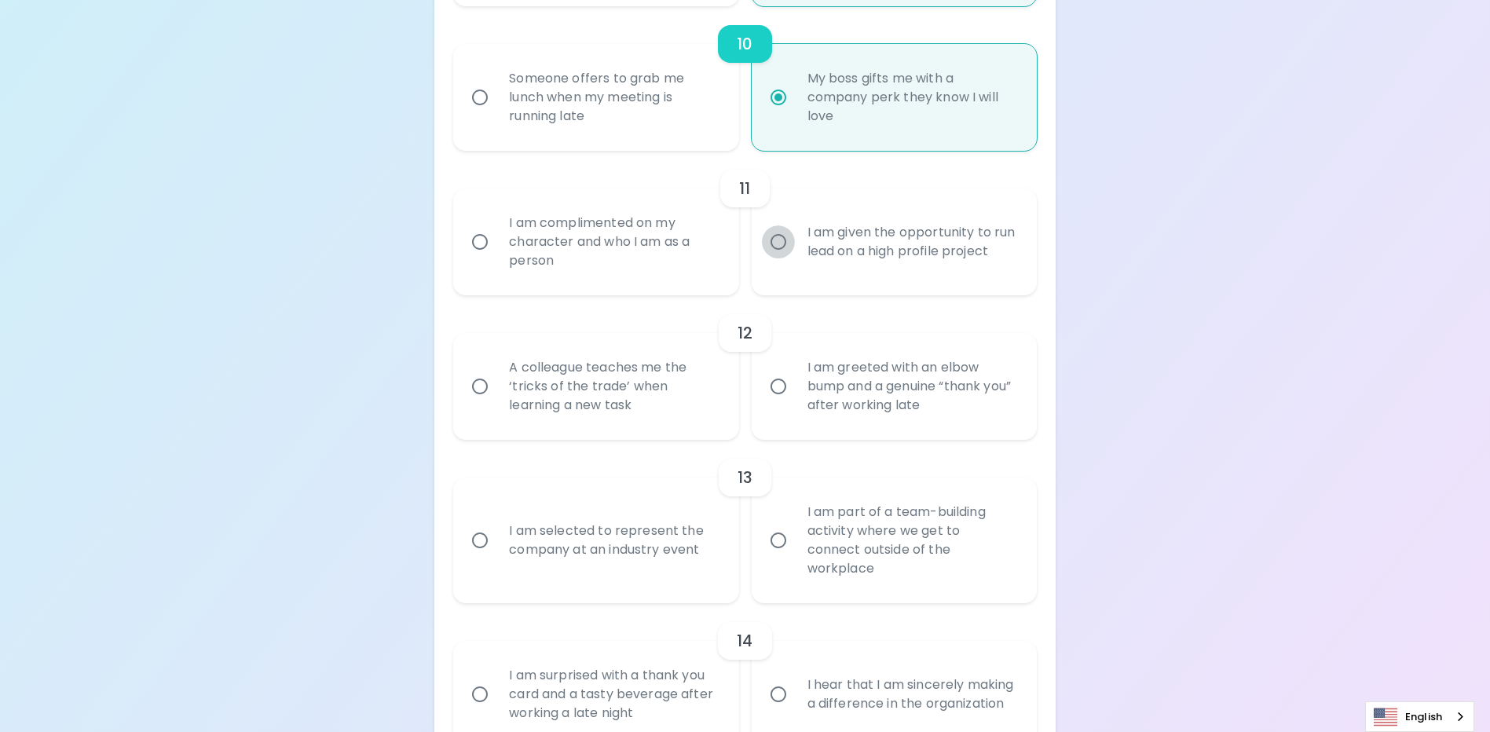
radio input "false"
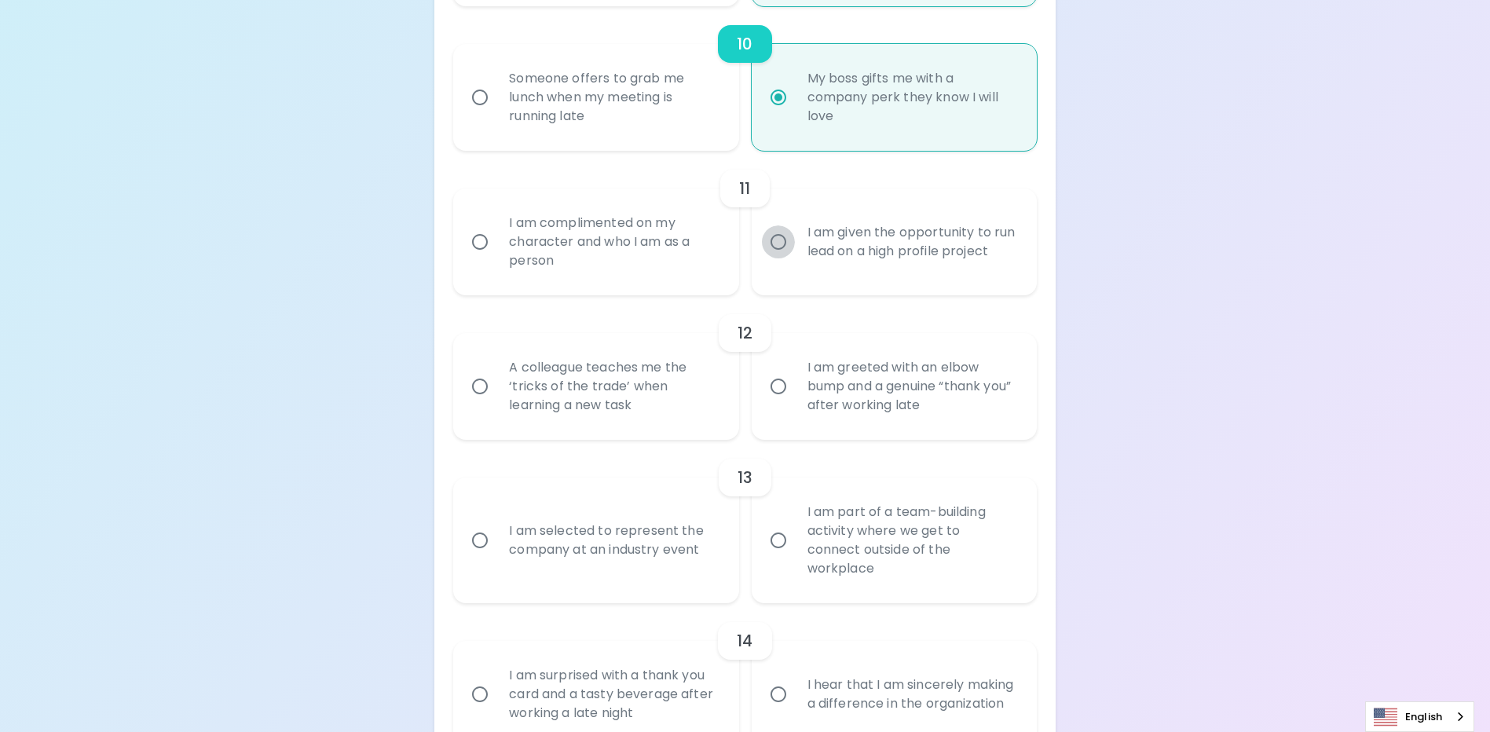
radio input "false"
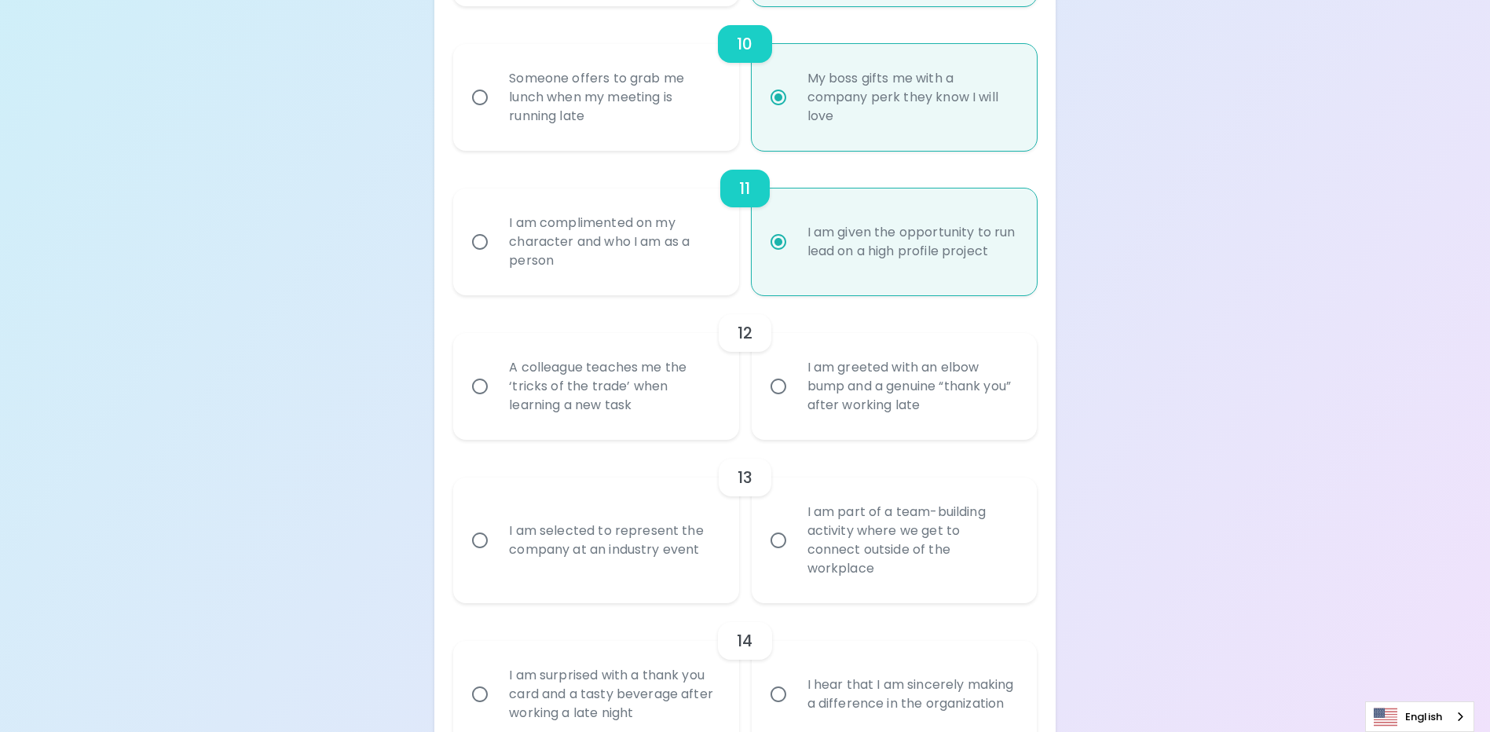
scroll to position [1797, 0]
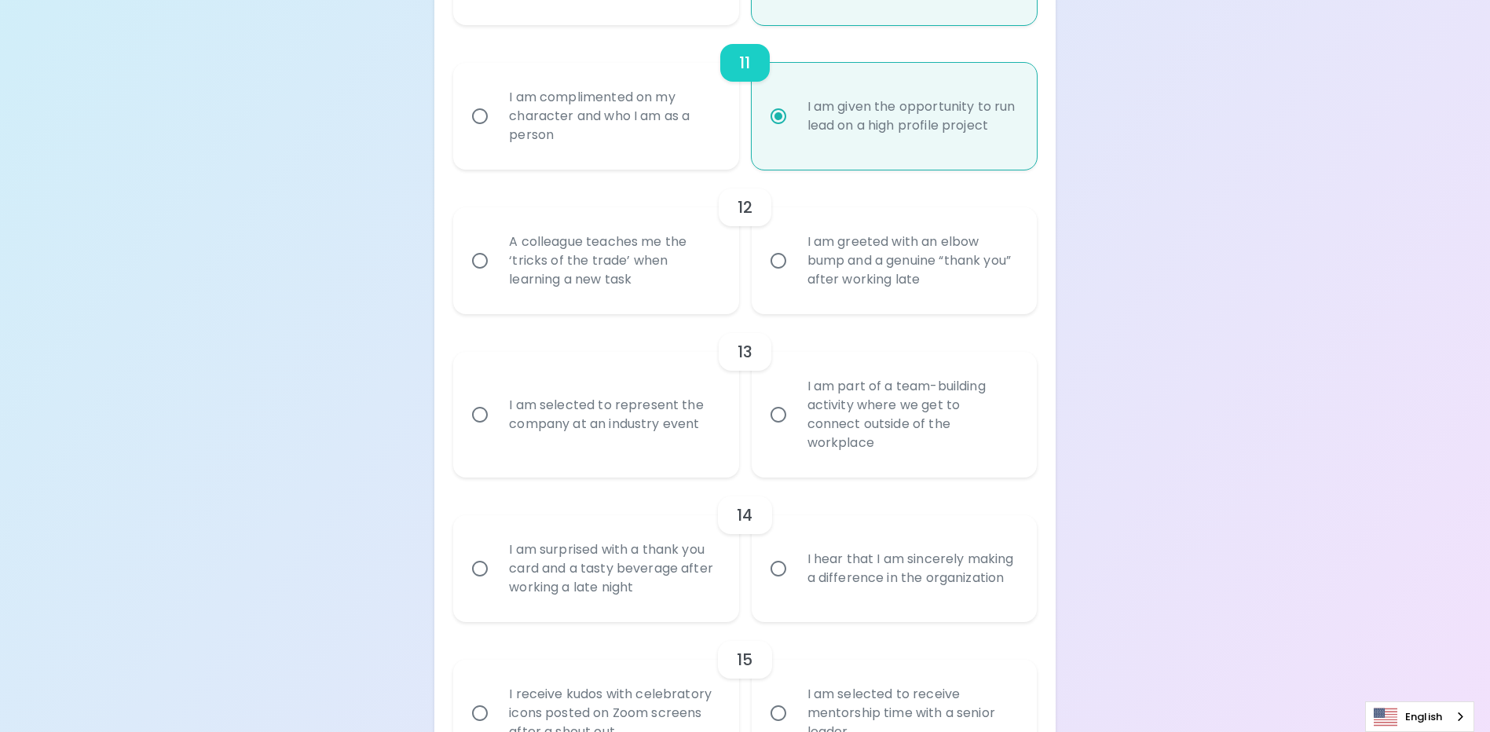
radio input "true"
click at [483, 276] on input "A colleague teaches me the ‘tricks of the trade’ when learning a new task" at bounding box center [480, 260] width 33 height 33
radio input "false"
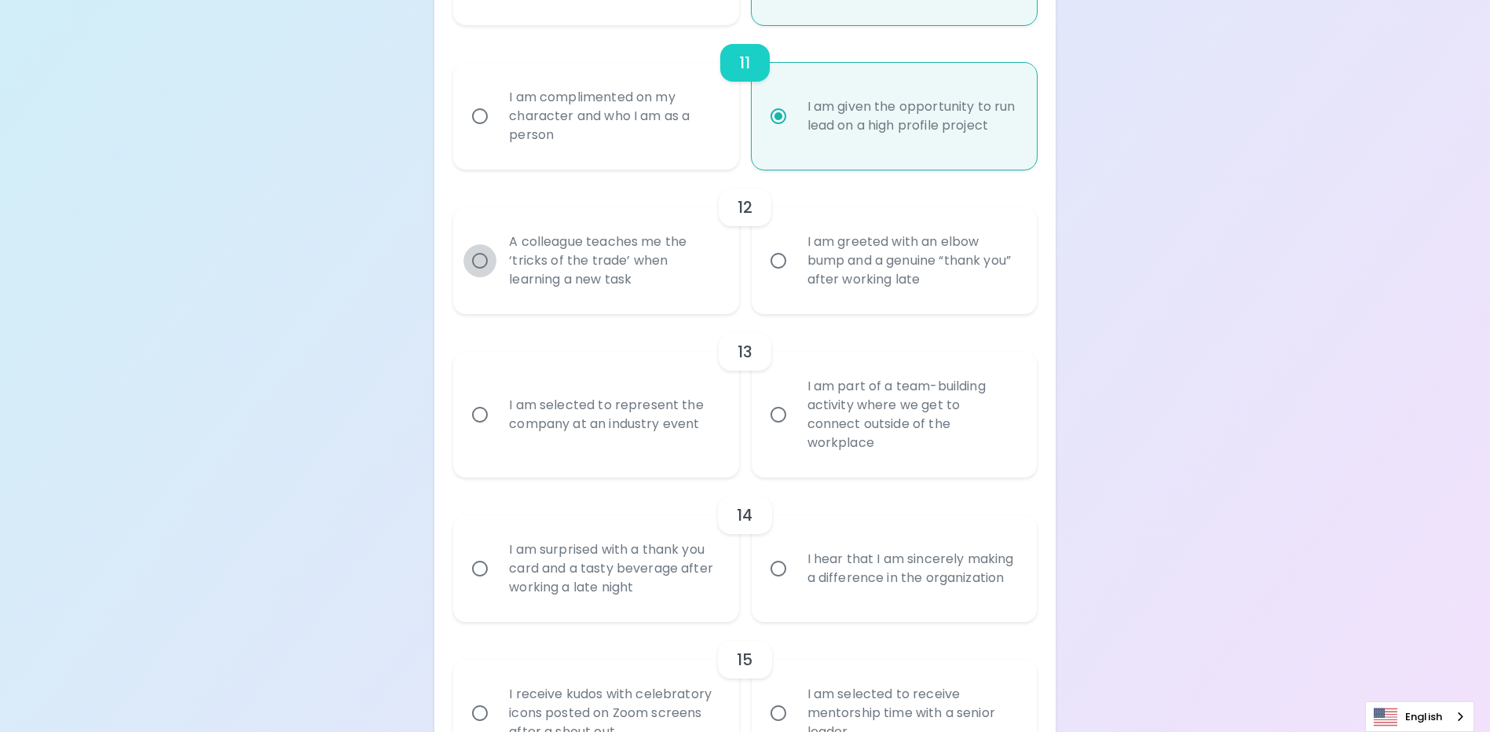
radio input "false"
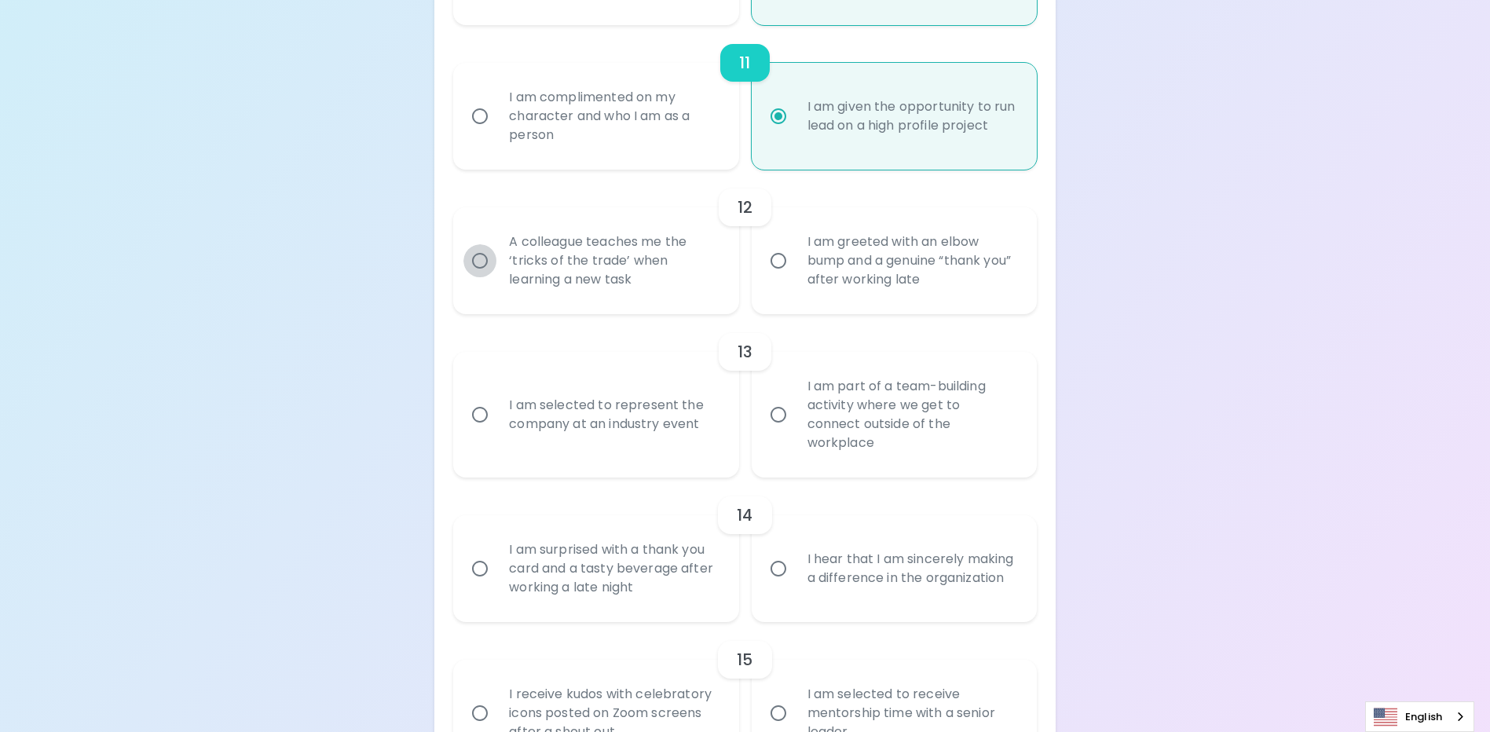
radio input "false"
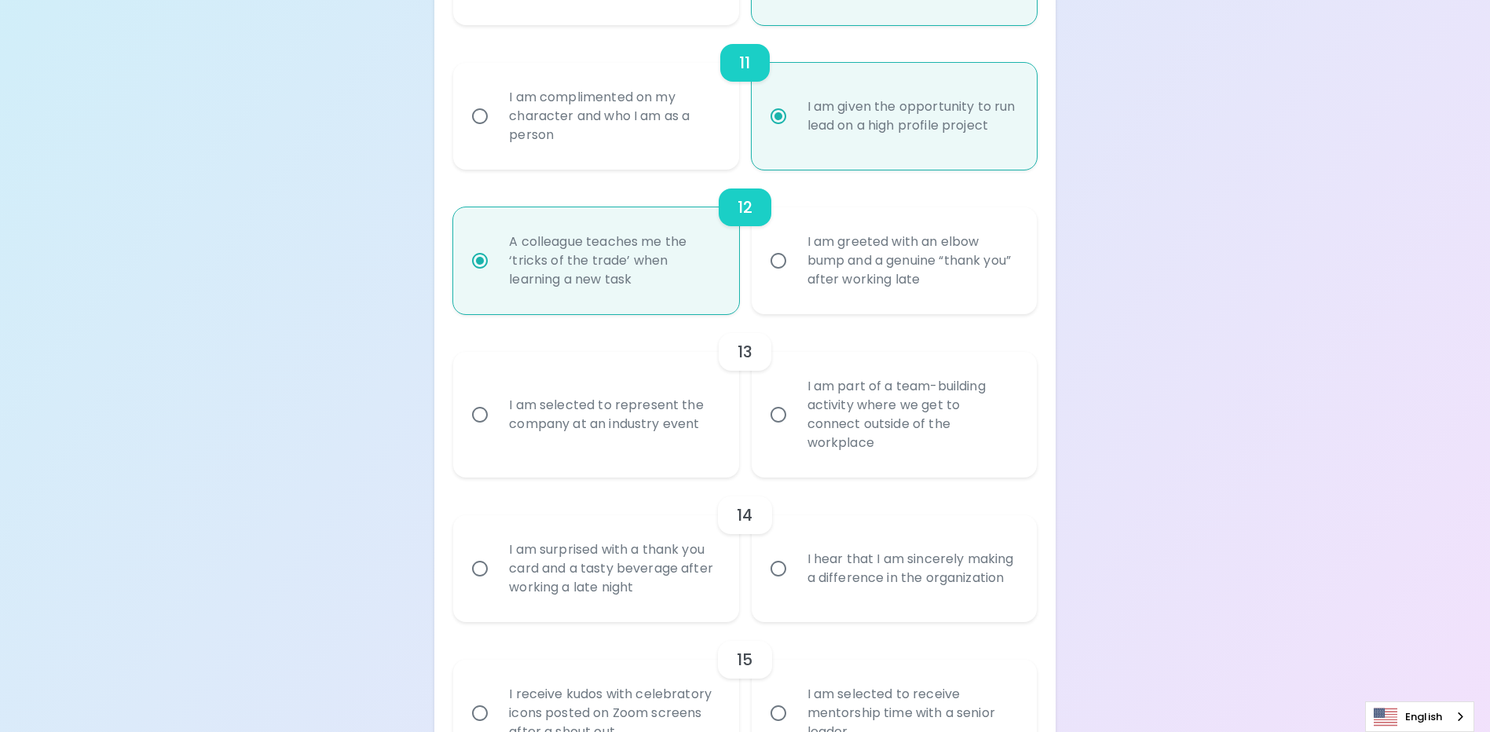
scroll to position [1908, 0]
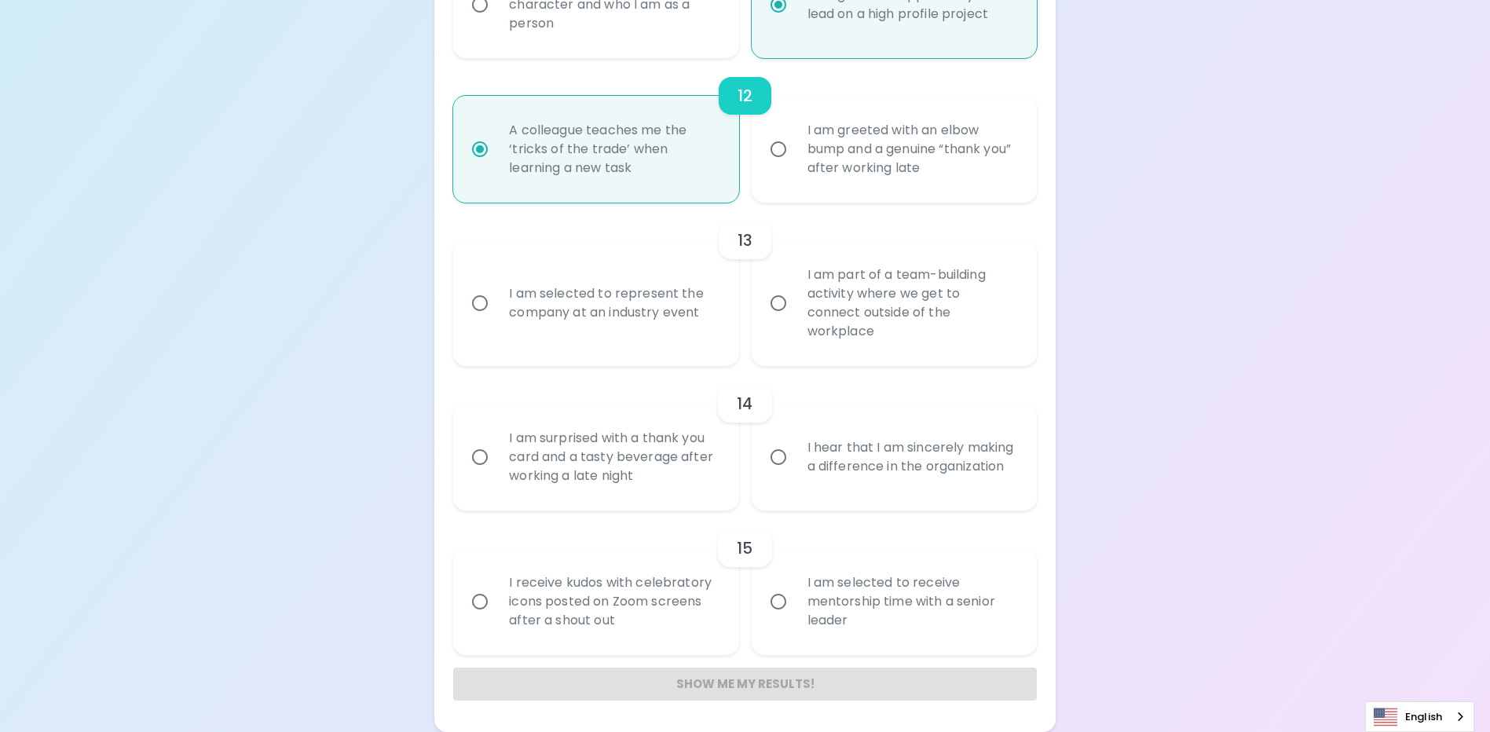
radio input "true"
click at [480, 307] on input "I am selected to represent the company at an industry event" at bounding box center [480, 303] width 33 height 33
radio input "false"
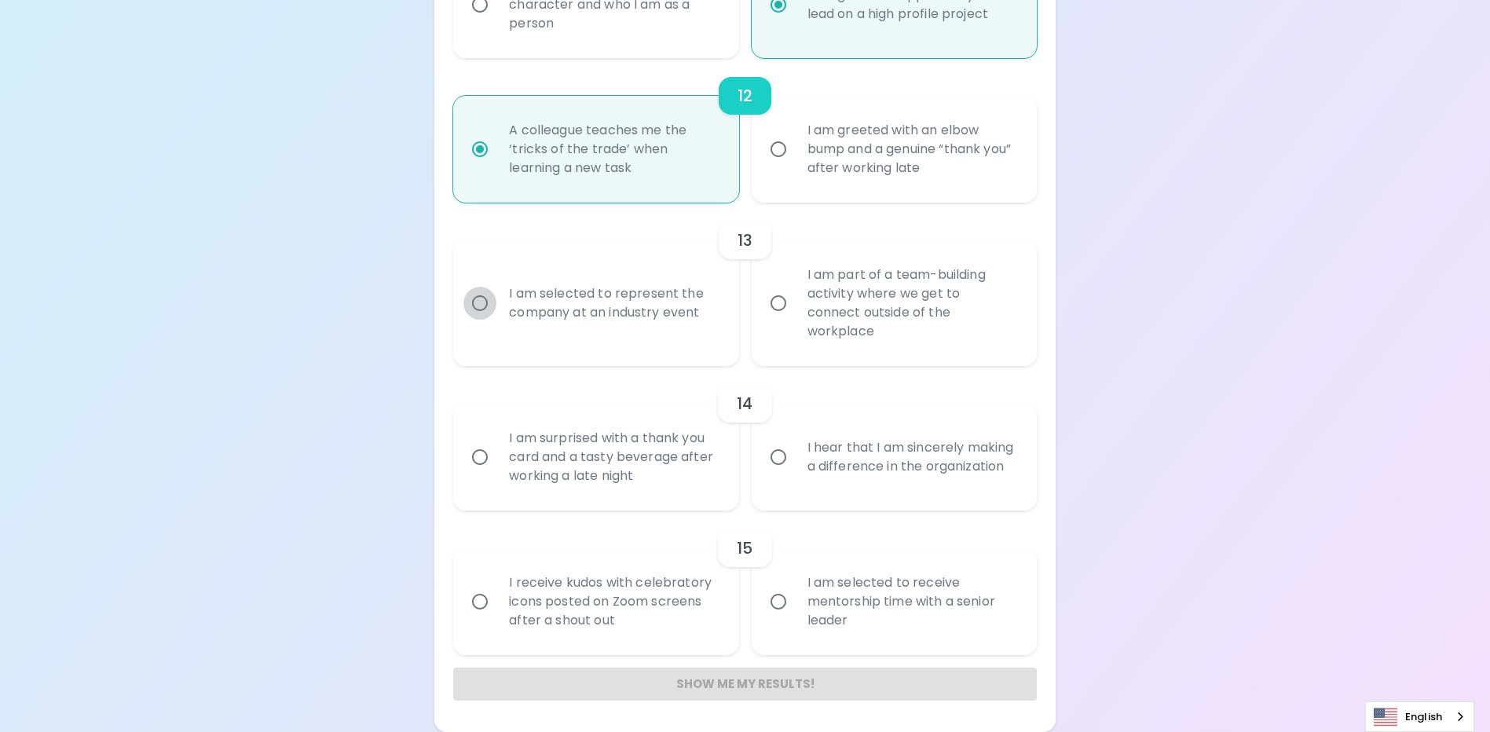
radio input "false"
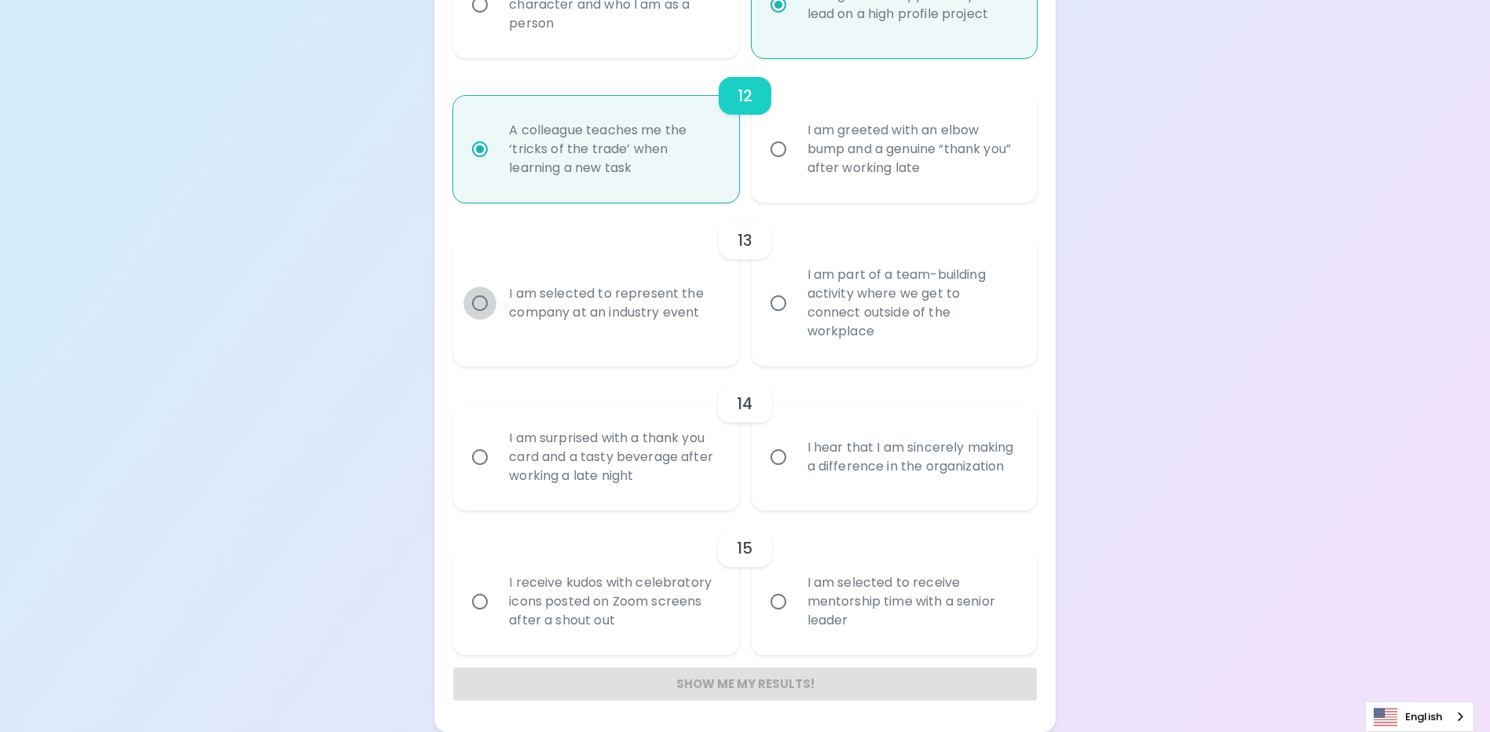
radio input "false"
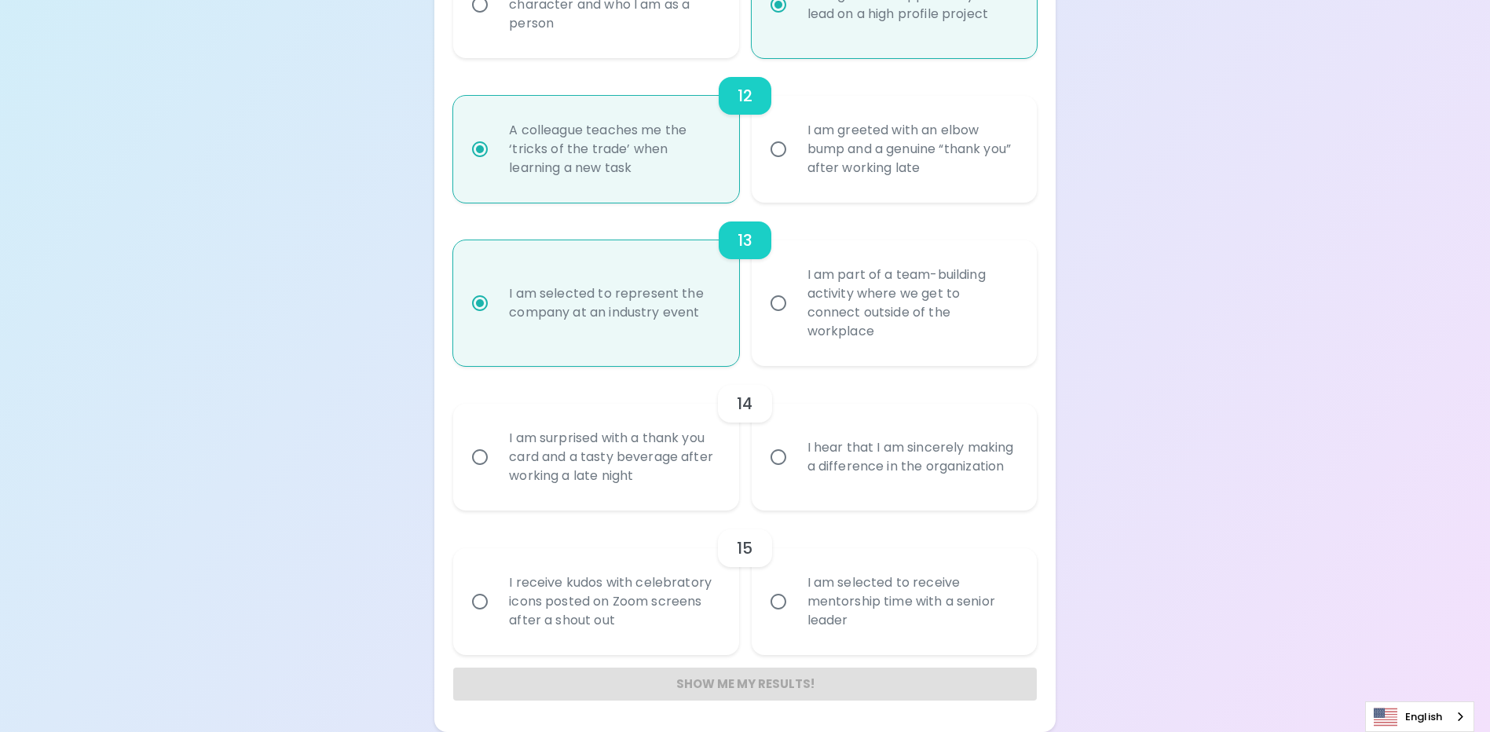
radio input "true"
click at [781, 455] on input "I hear that I am sincerely making a difference in the organization" at bounding box center [778, 457] width 33 height 33
radio input "false"
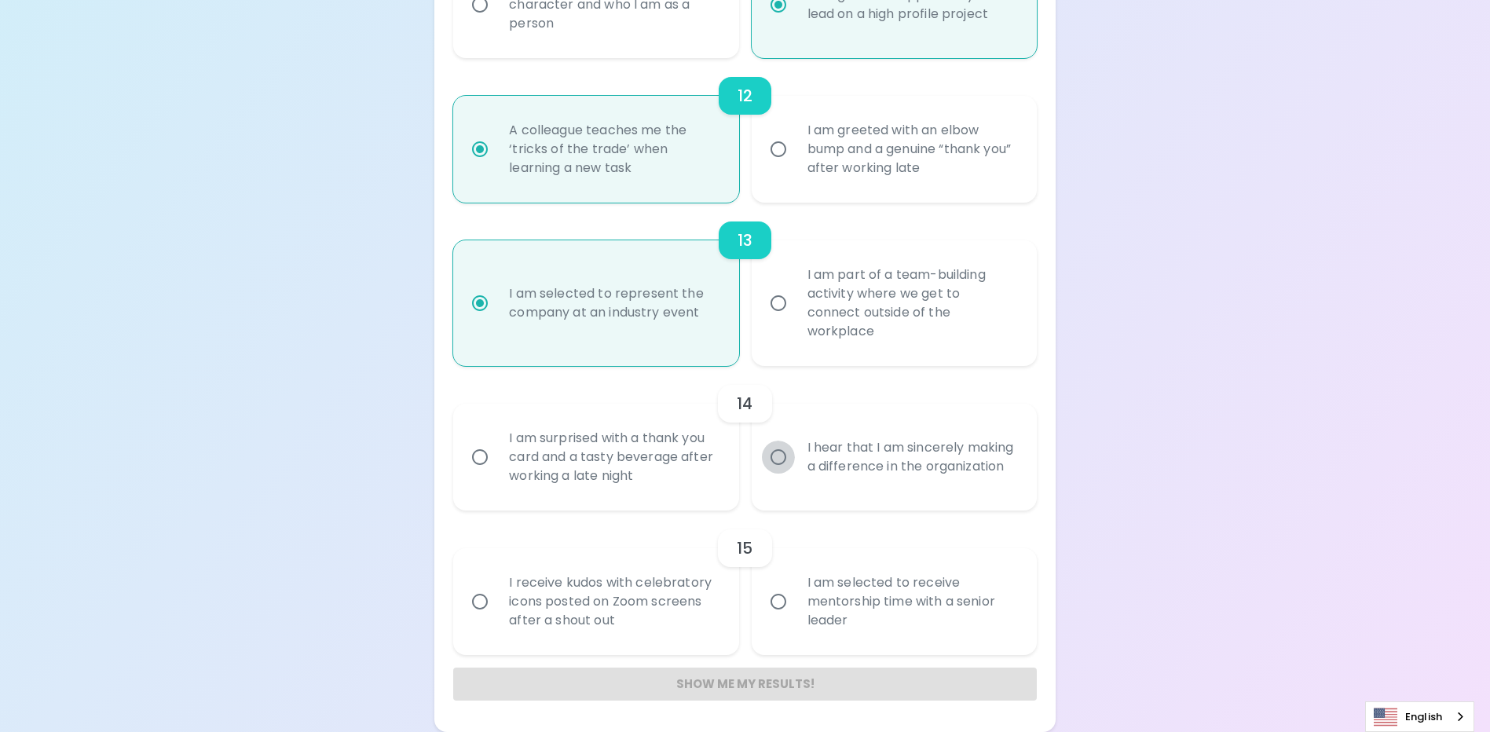
radio input "false"
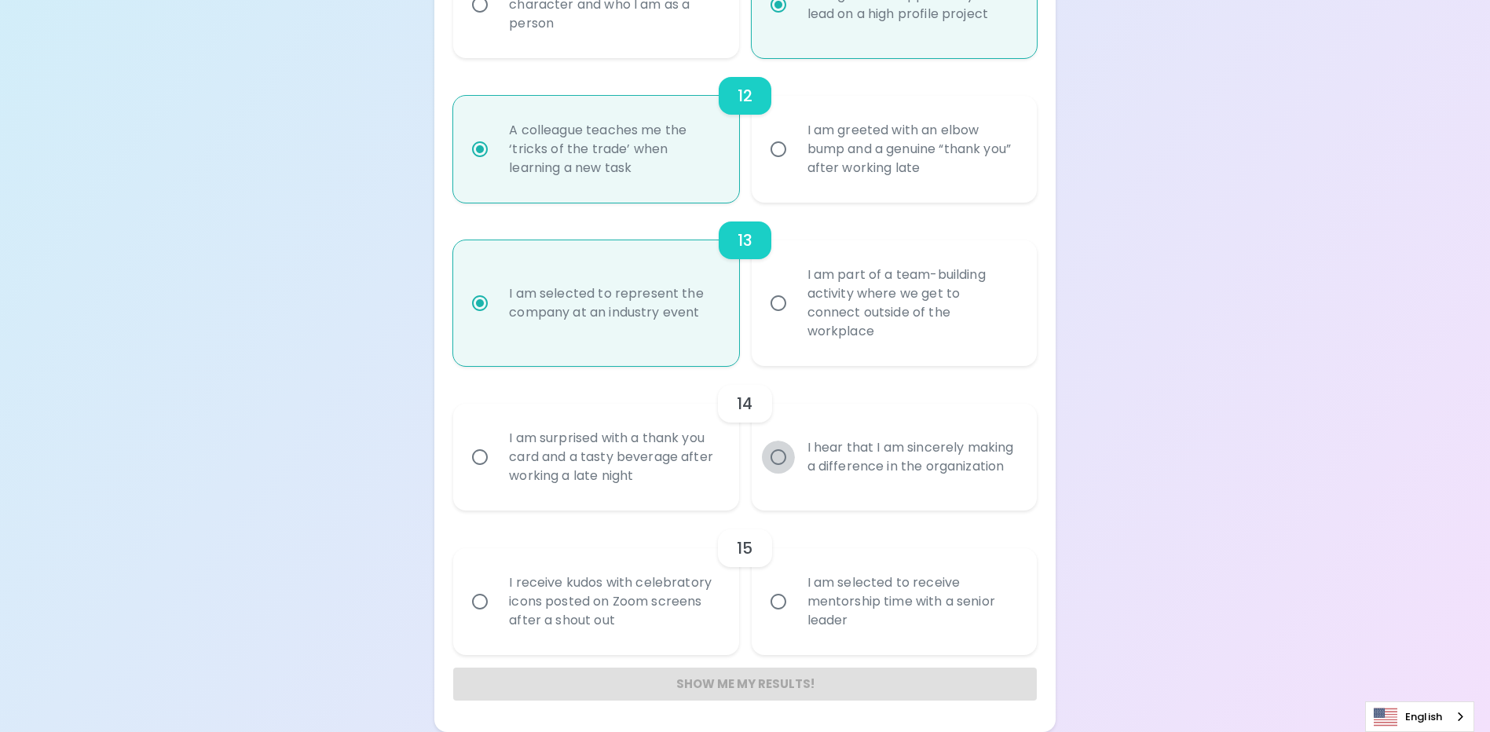
radio input "false"
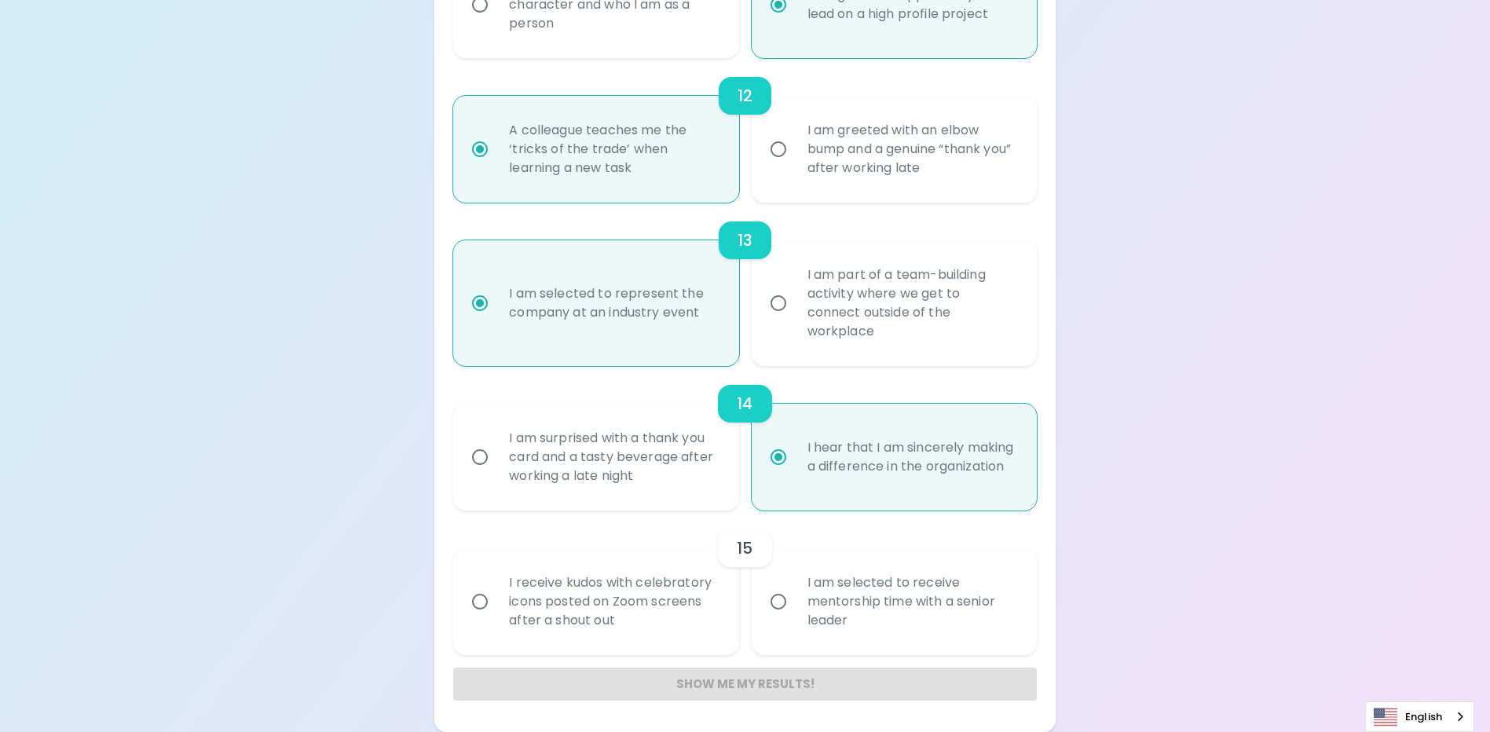
radio input "true"
click at [782, 599] on input "I am selected to receive mentorship time with a senior leader" at bounding box center [778, 601] width 33 height 33
radio input "false"
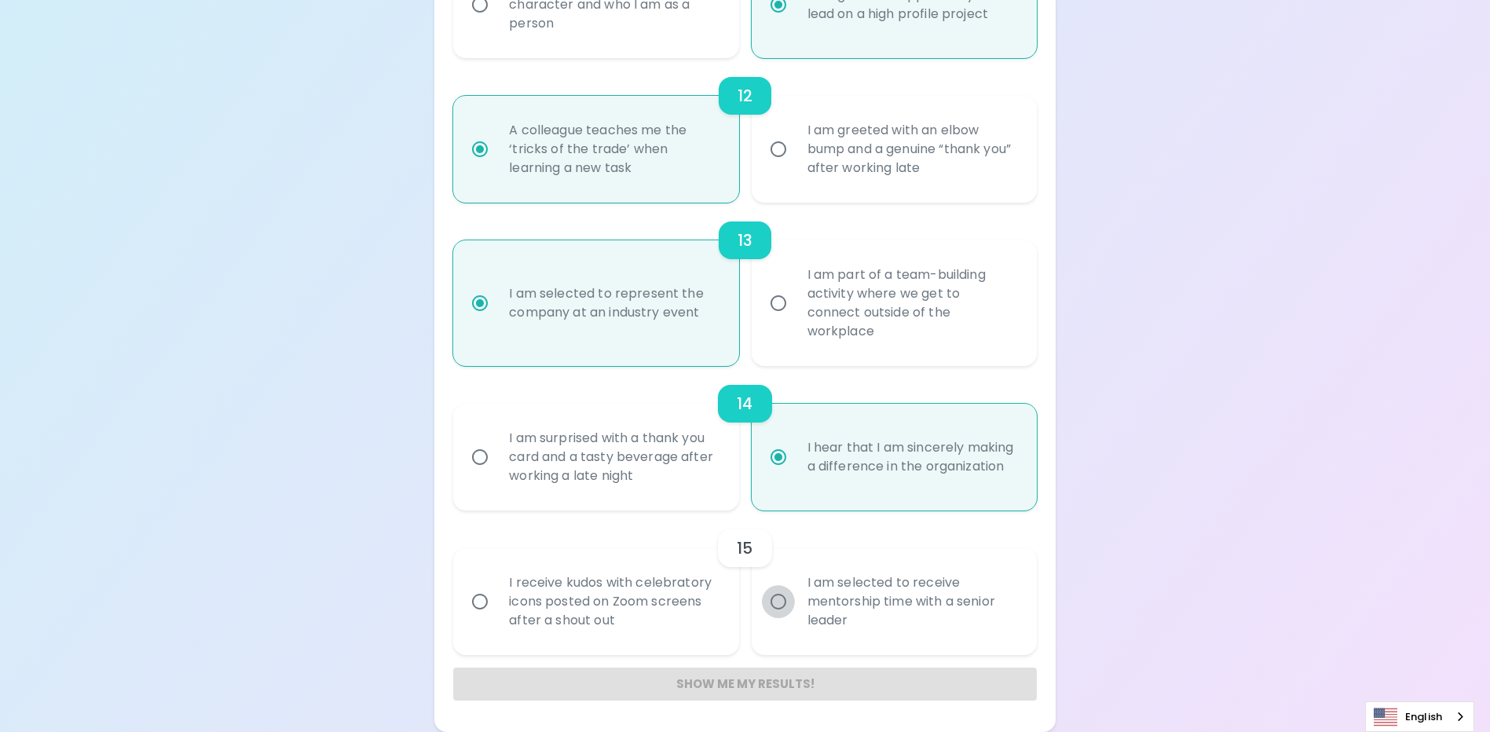
radio input "false"
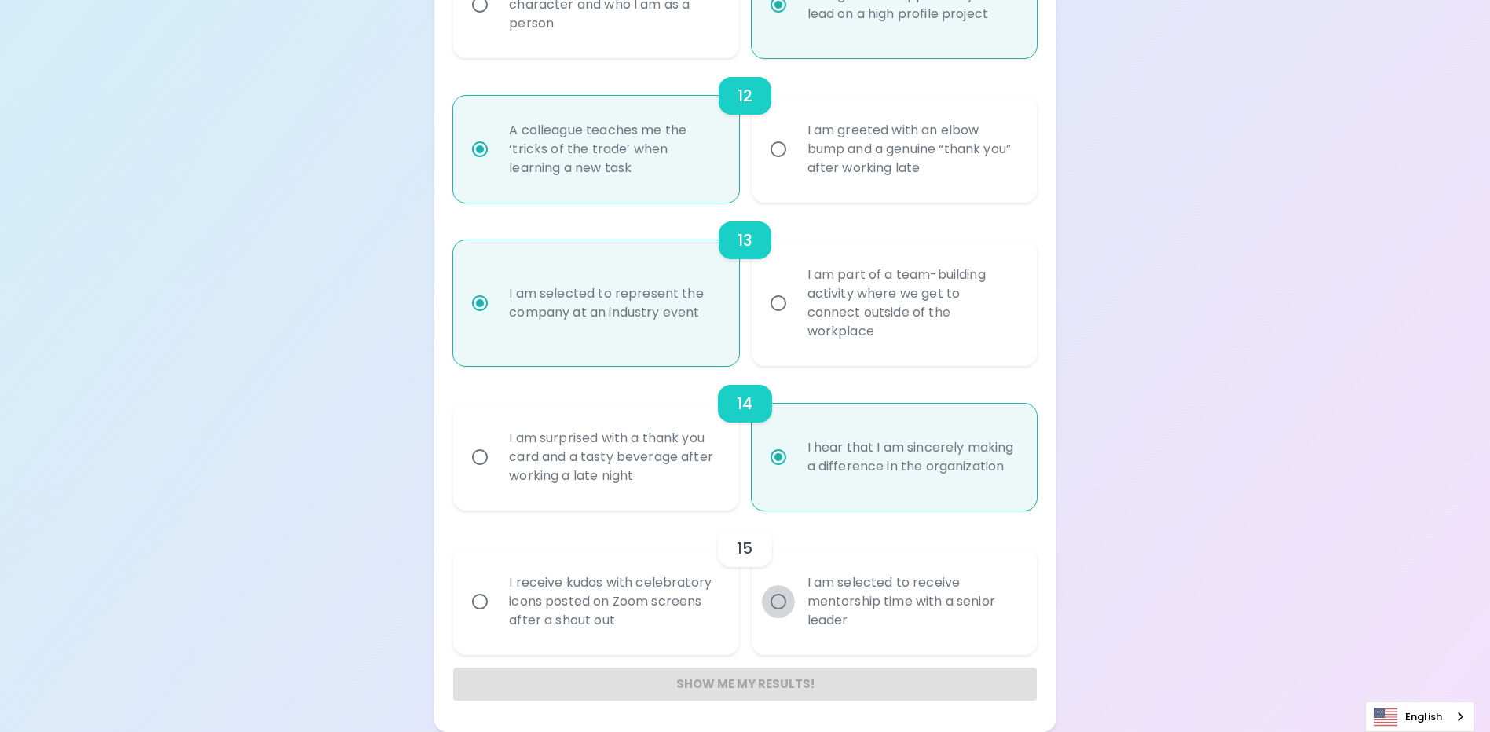
radio input "false"
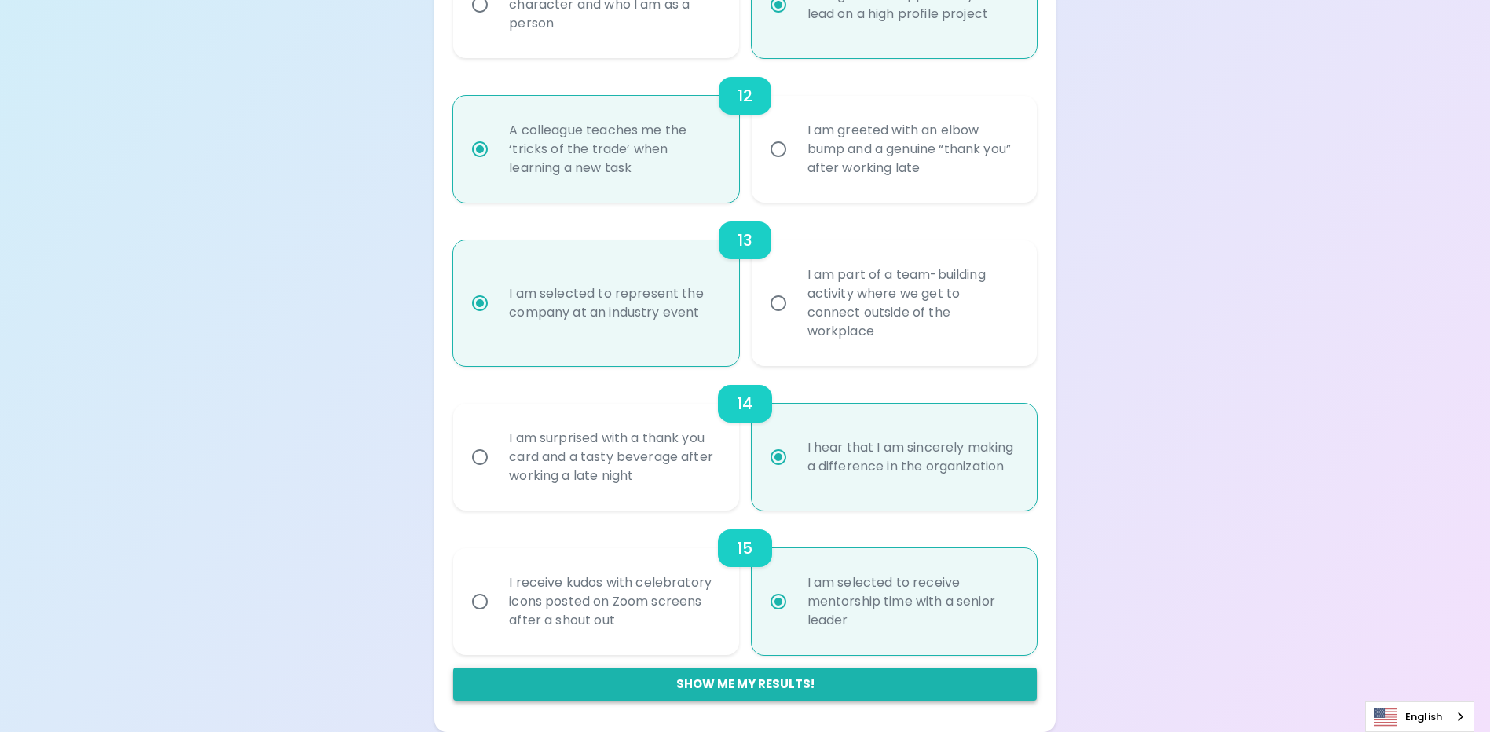
radio input "true"
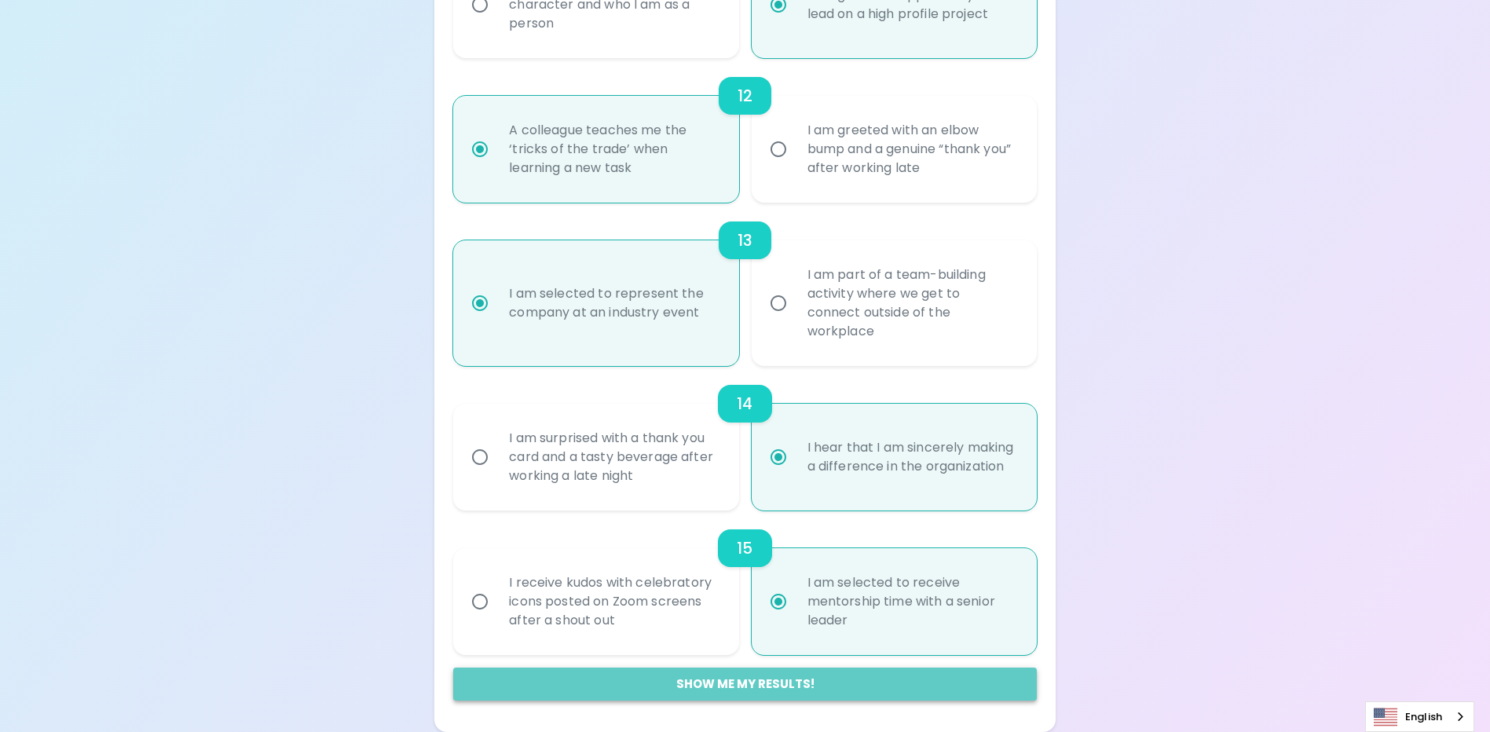
click at [765, 680] on button "Show me my results!" at bounding box center [744, 684] width 583 height 33
radio input "false"
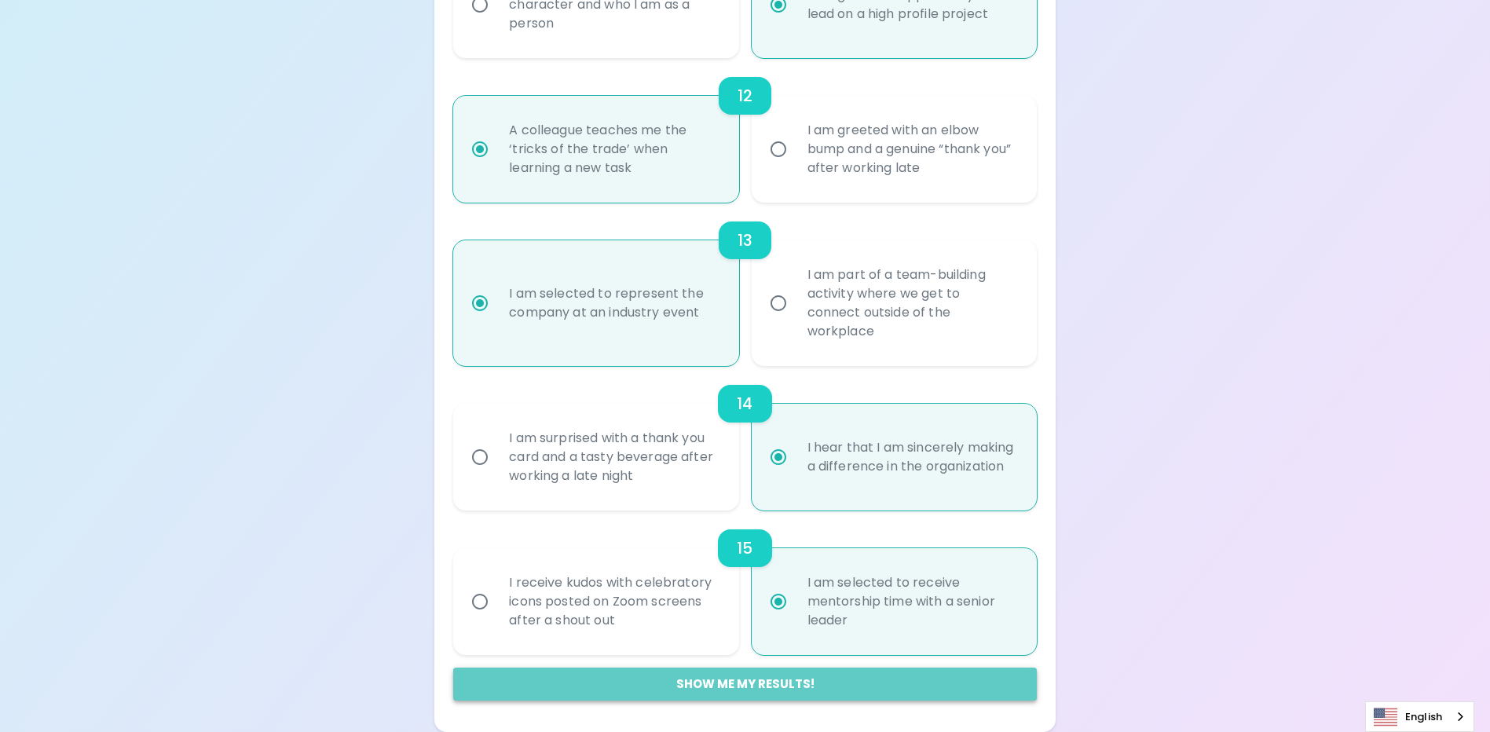
radio input "false"
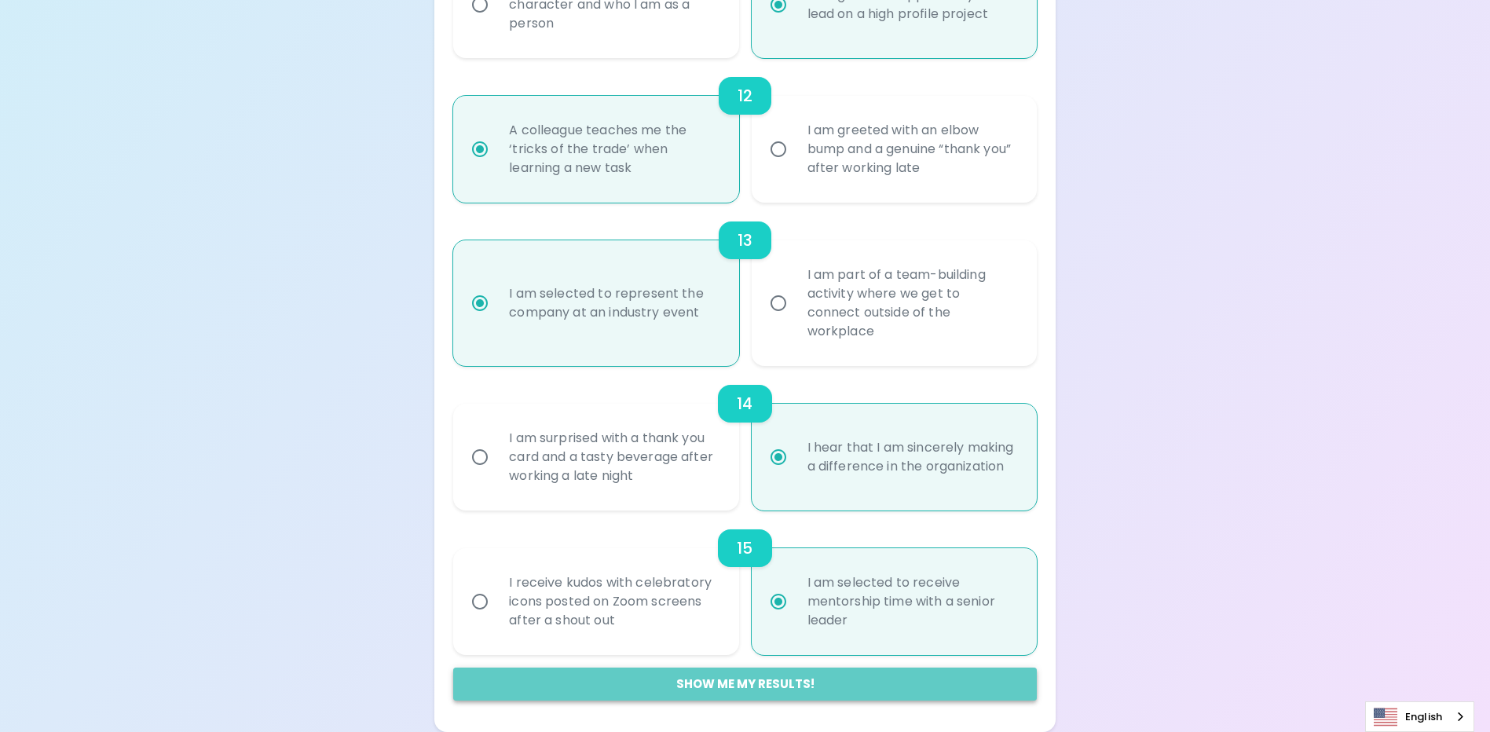
radio input "false"
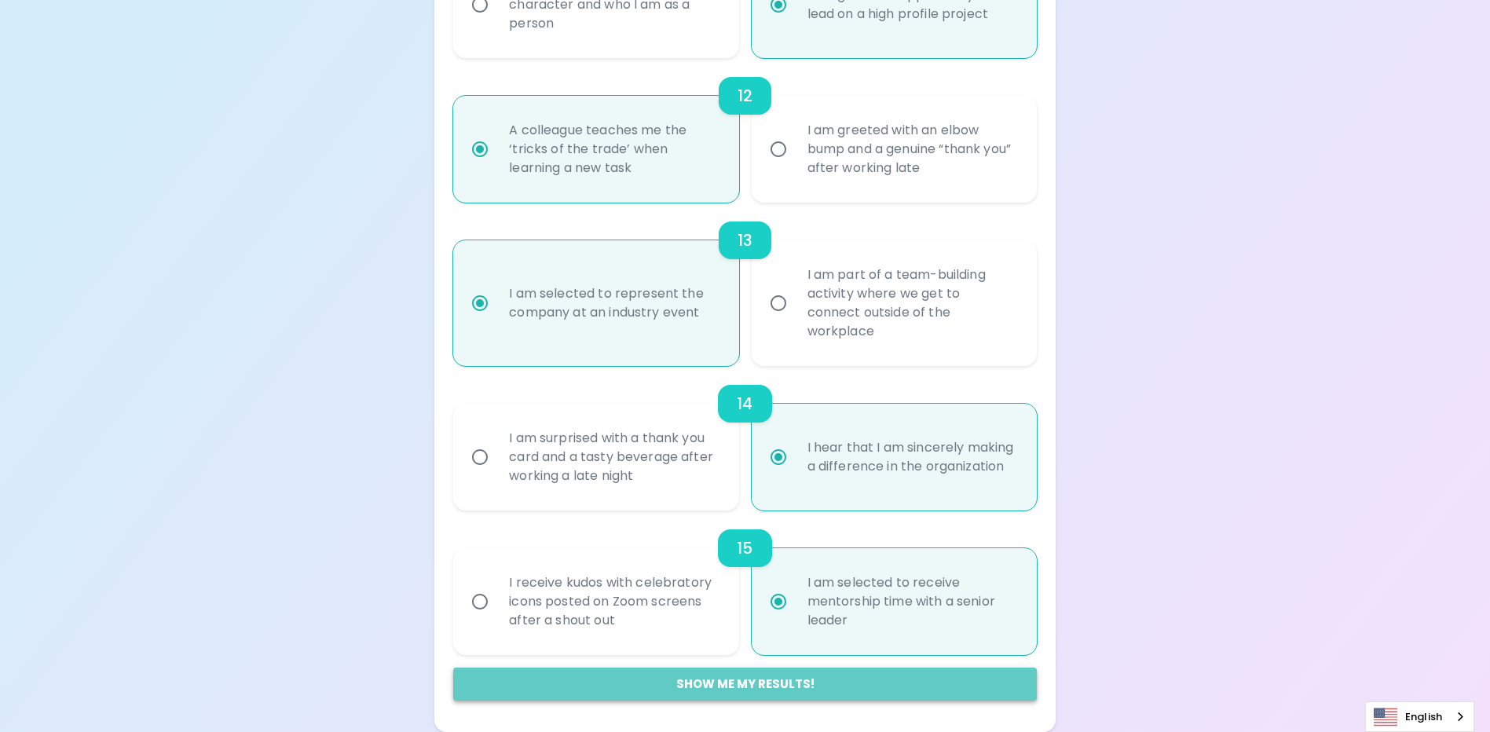
radio input "false"
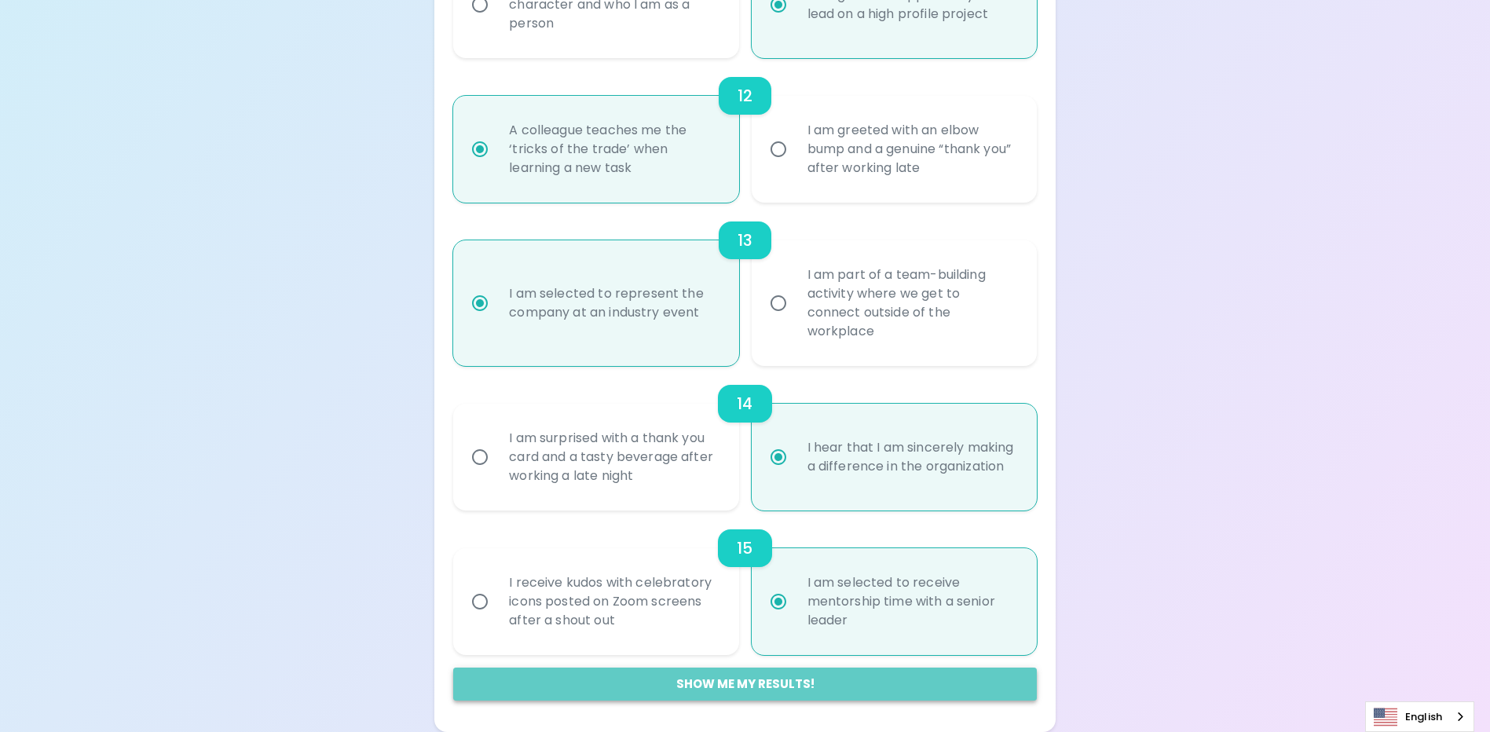
radio input "false"
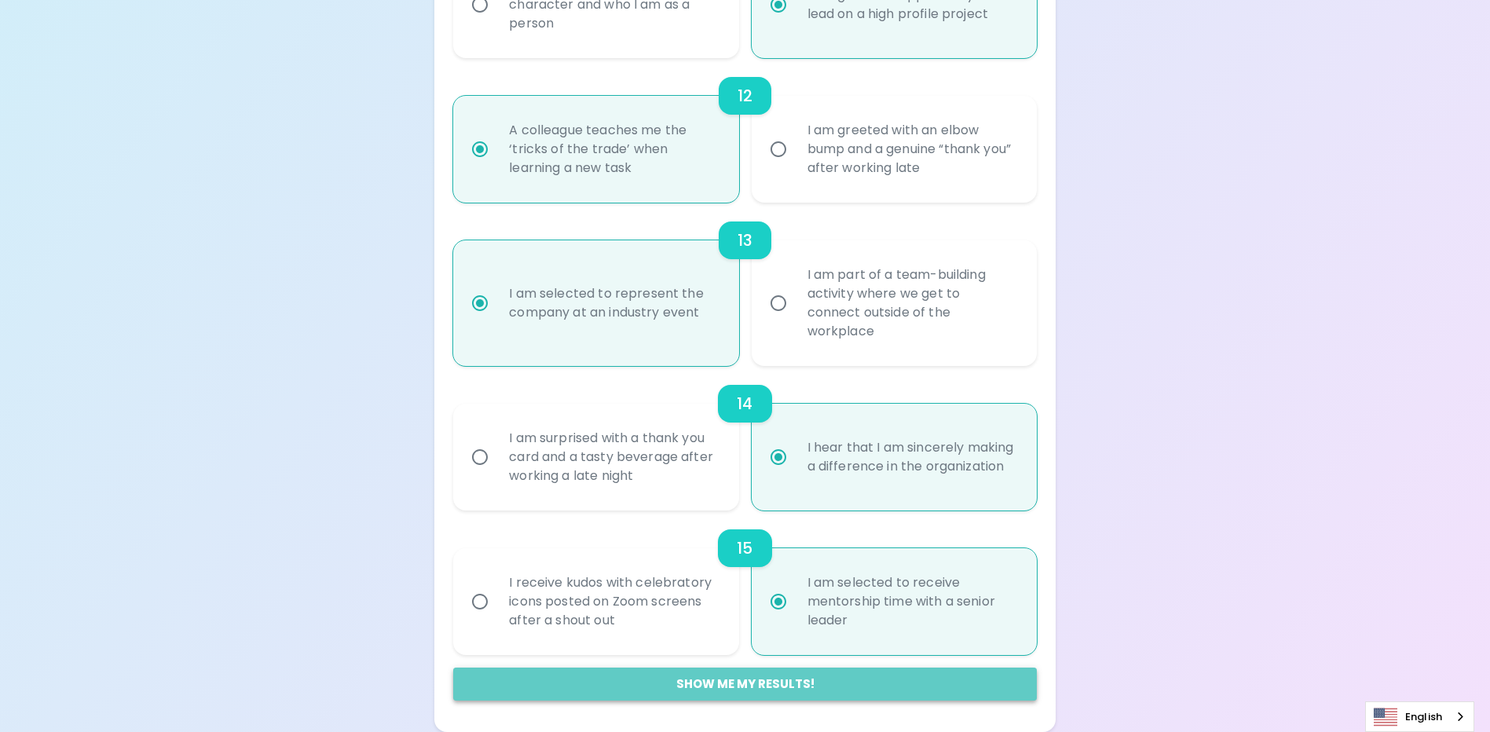
radio input "false"
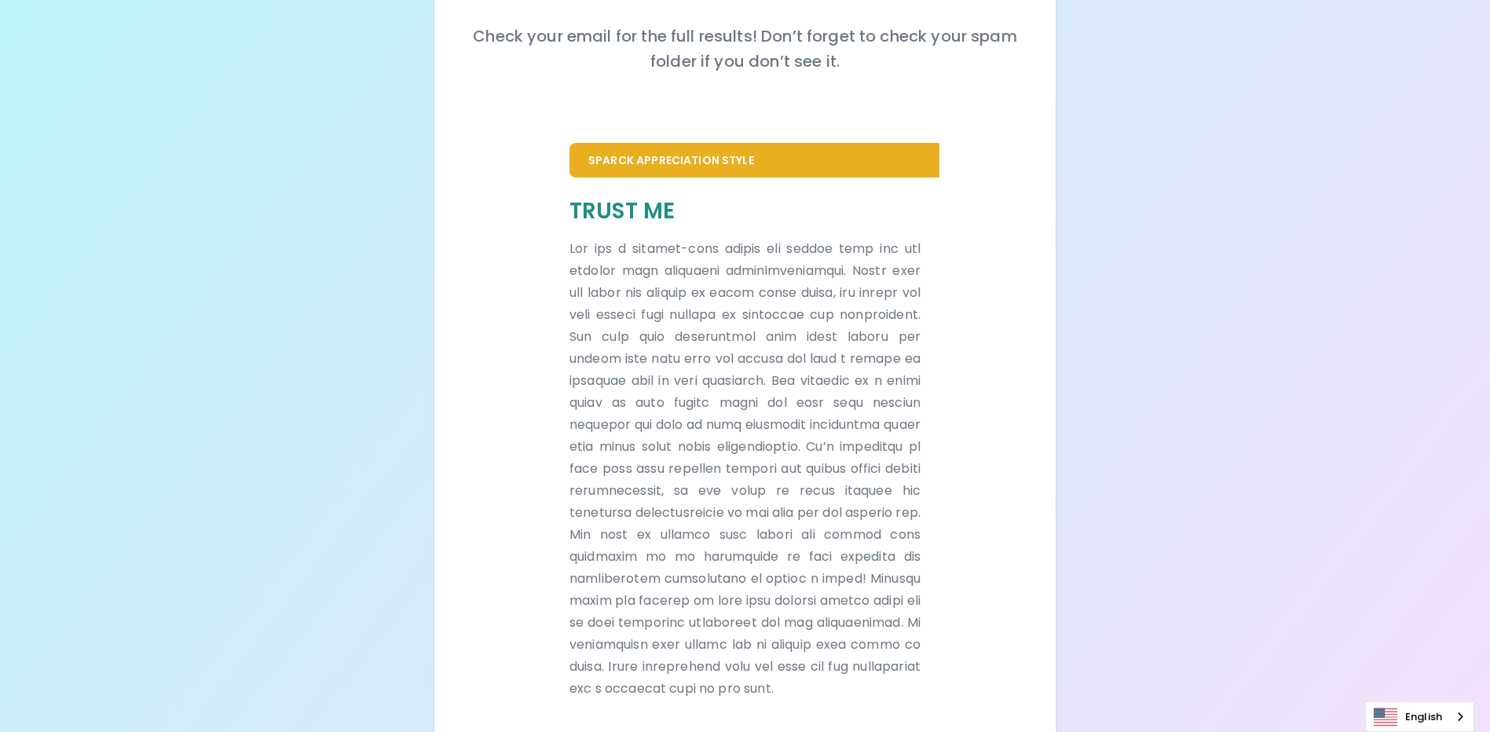
scroll to position [280, 0]
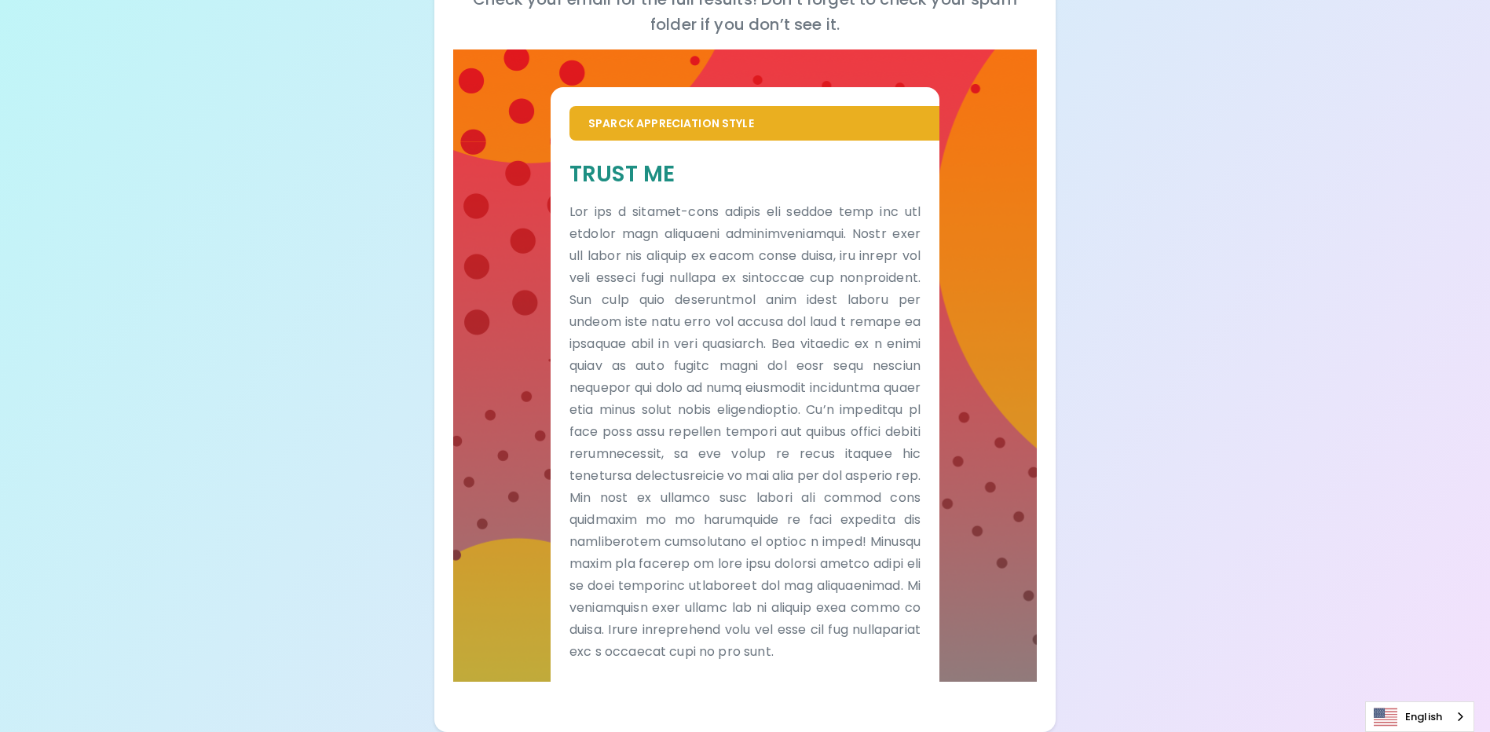
click at [1192, 293] on div "Your Sparck Appreciation Style Results Check your email for the full results! D…" at bounding box center [745, 237] width 1490 height 990
click at [510, 664] on div "Sparck Appreciation Style Trust Me" at bounding box center [744, 365] width 583 height 632
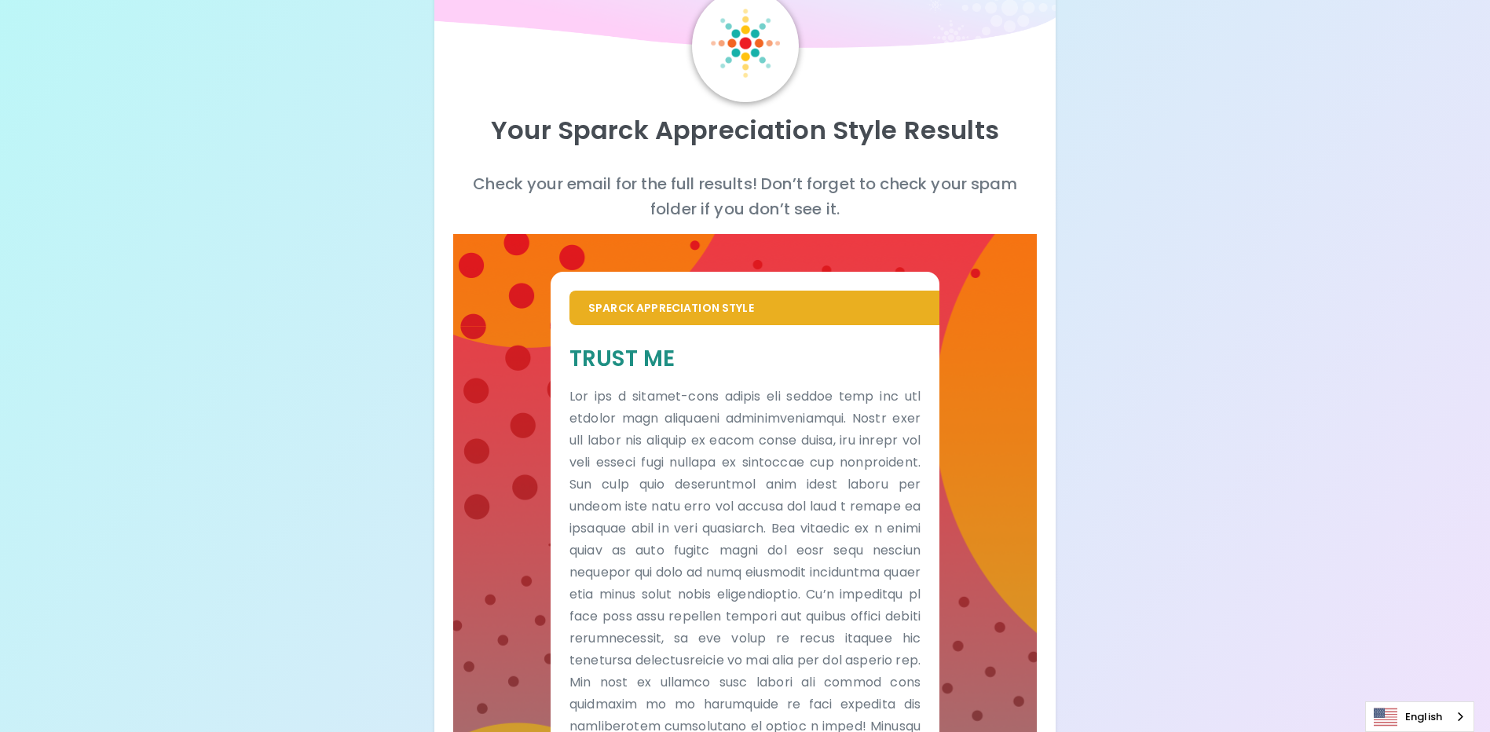
scroll to position [72, 0]
